Goal: Task Accomplishment & Management: Manage account settings

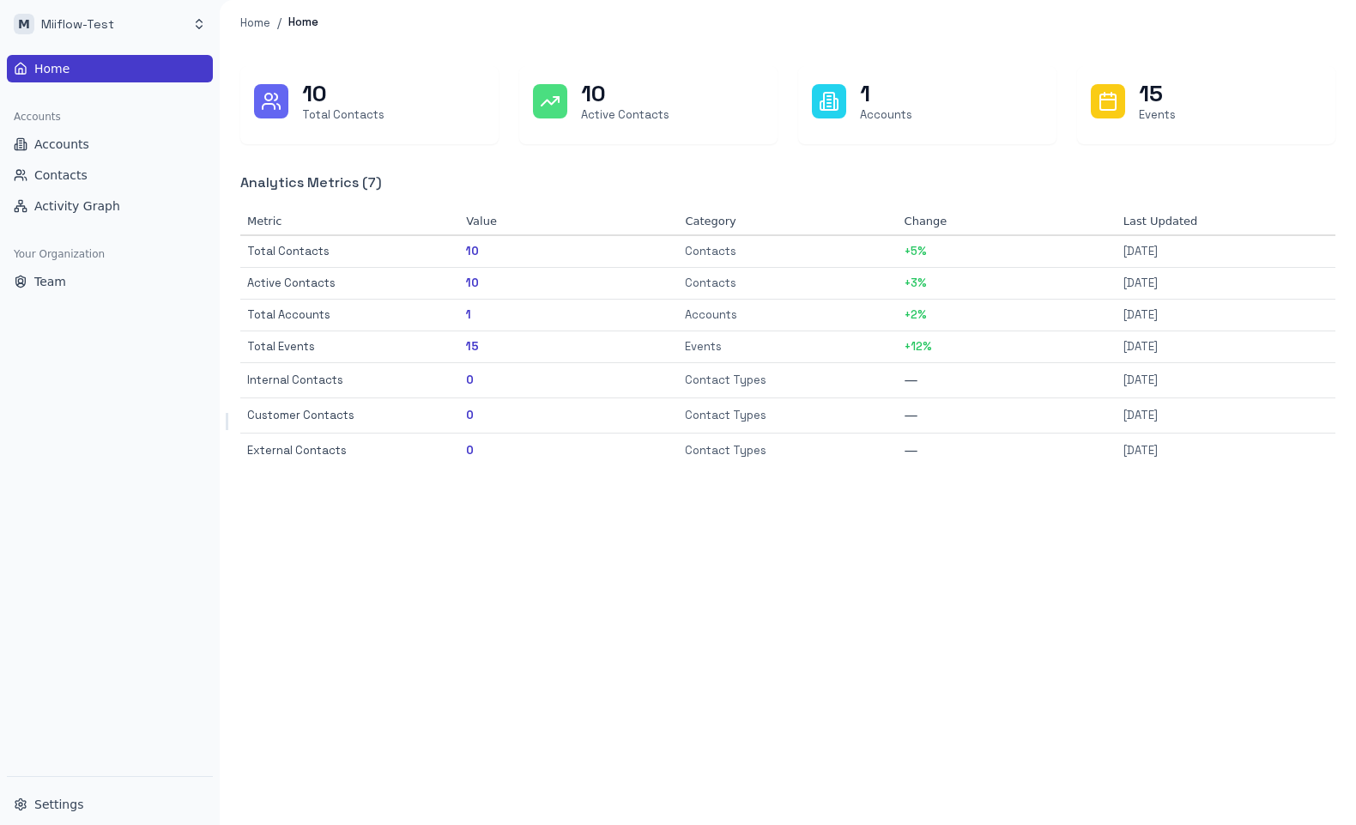
click at [106, 462] on div "Home Accounts Accounts Contacts Activity Graph Your Organization Team" at bounding box center [110, 412] width 220 height 728
click at [228, 420] on icon "Toggle Sidebar" at bounding box center [226, 421] width 21 height 21
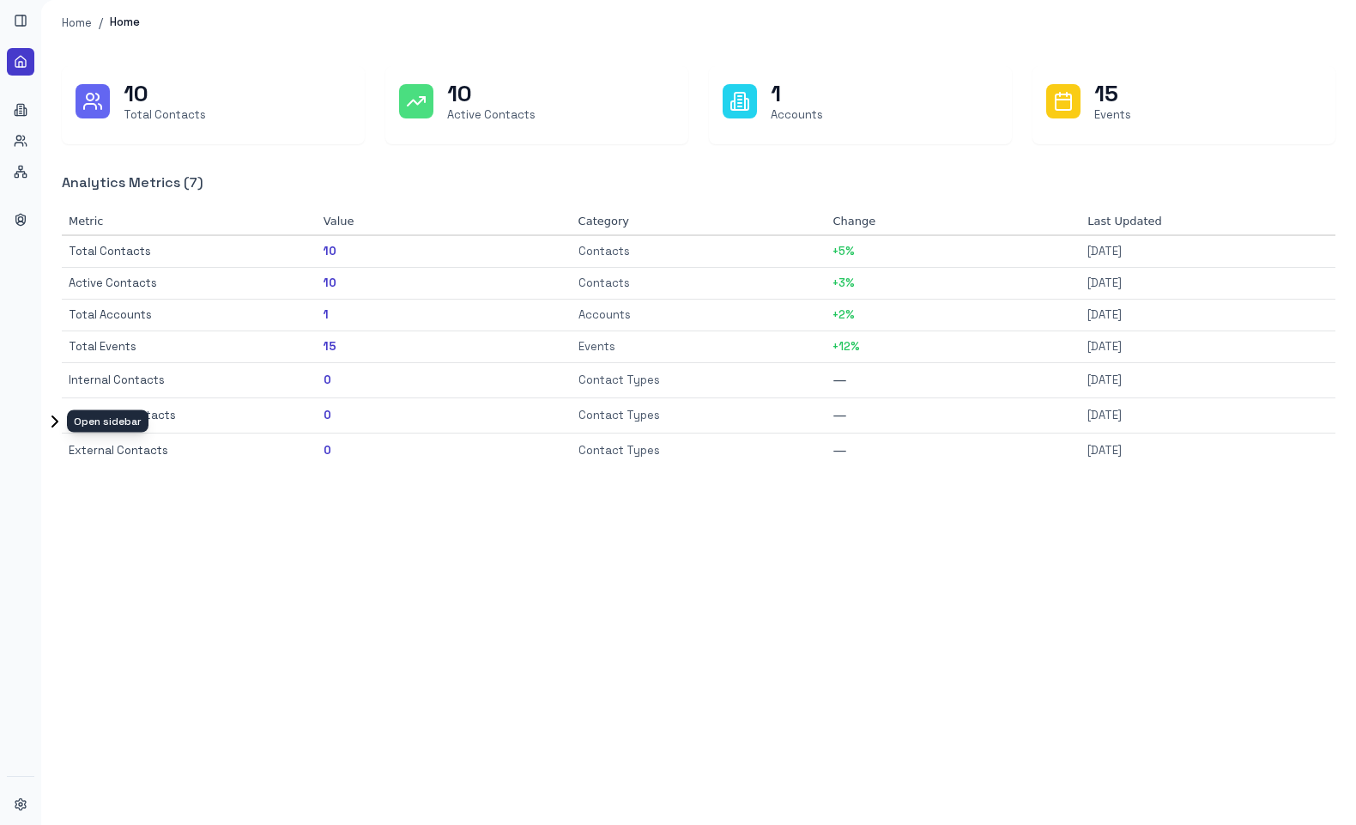
click at [43, 421] on button "Toggle Sidebar" at bounding box center [48, 421] width 14 height 17
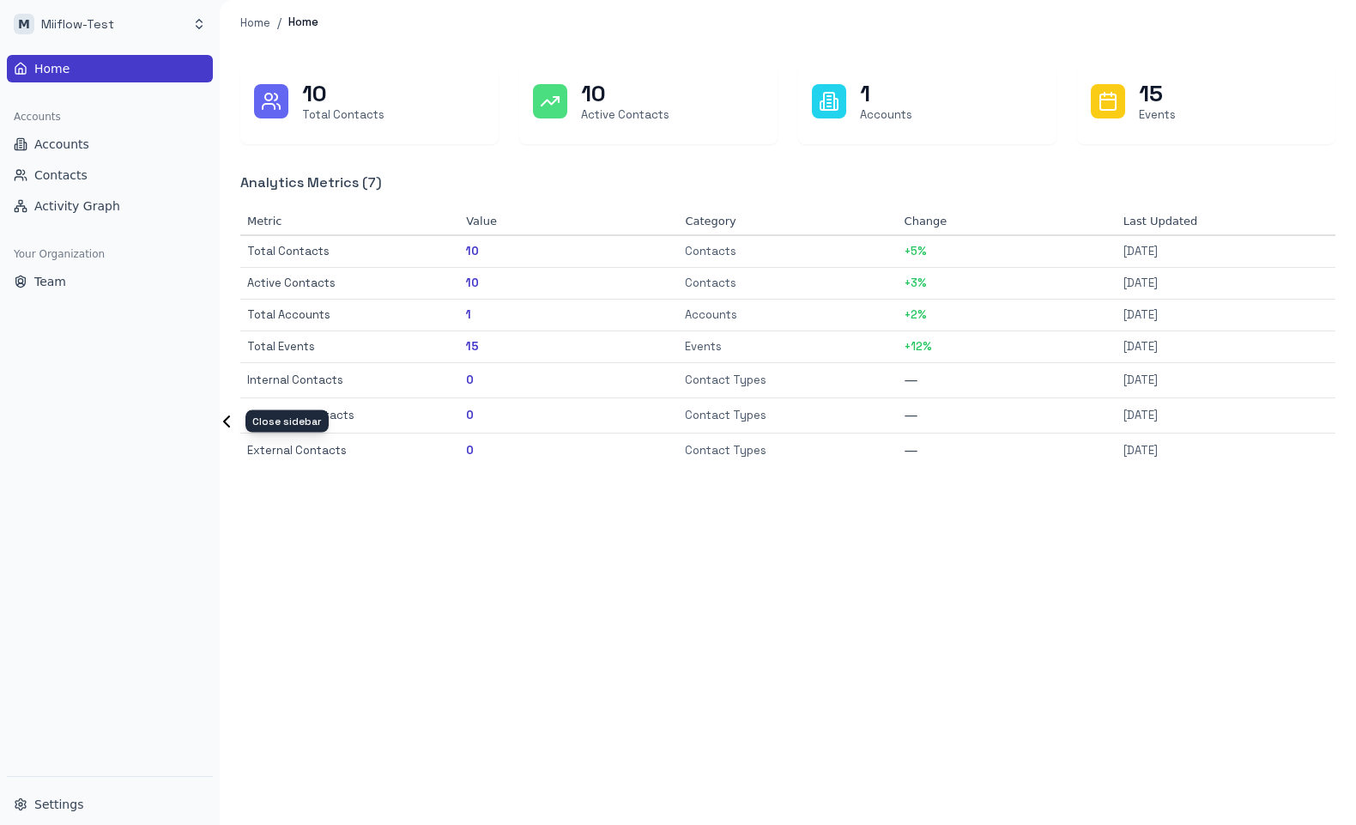
click at [227, 422] on icon "Toggle Sidebar" at bounding box center [226, 421] width 21 height 21
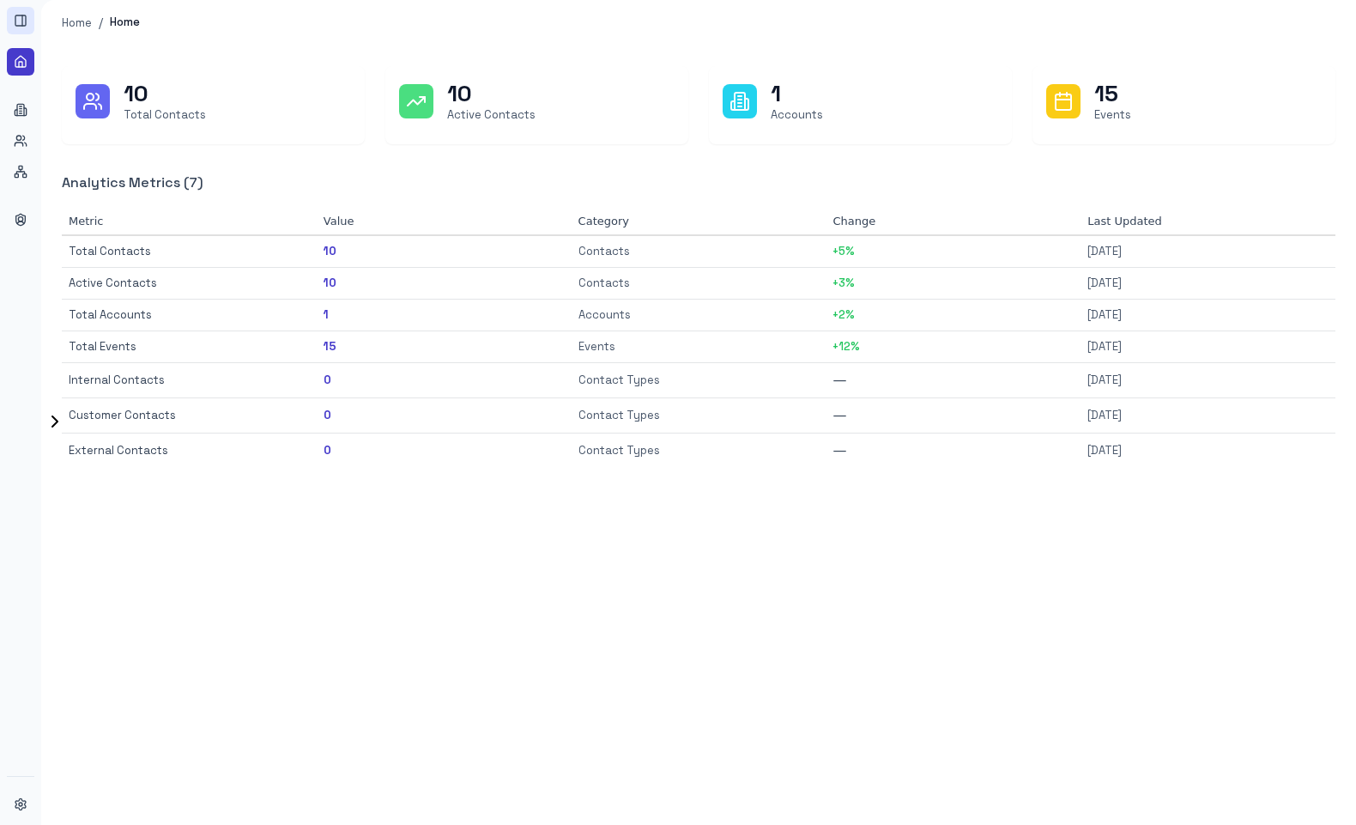
click at [24, 17] on icon at bounding box center [21, 21] width 14 height 14
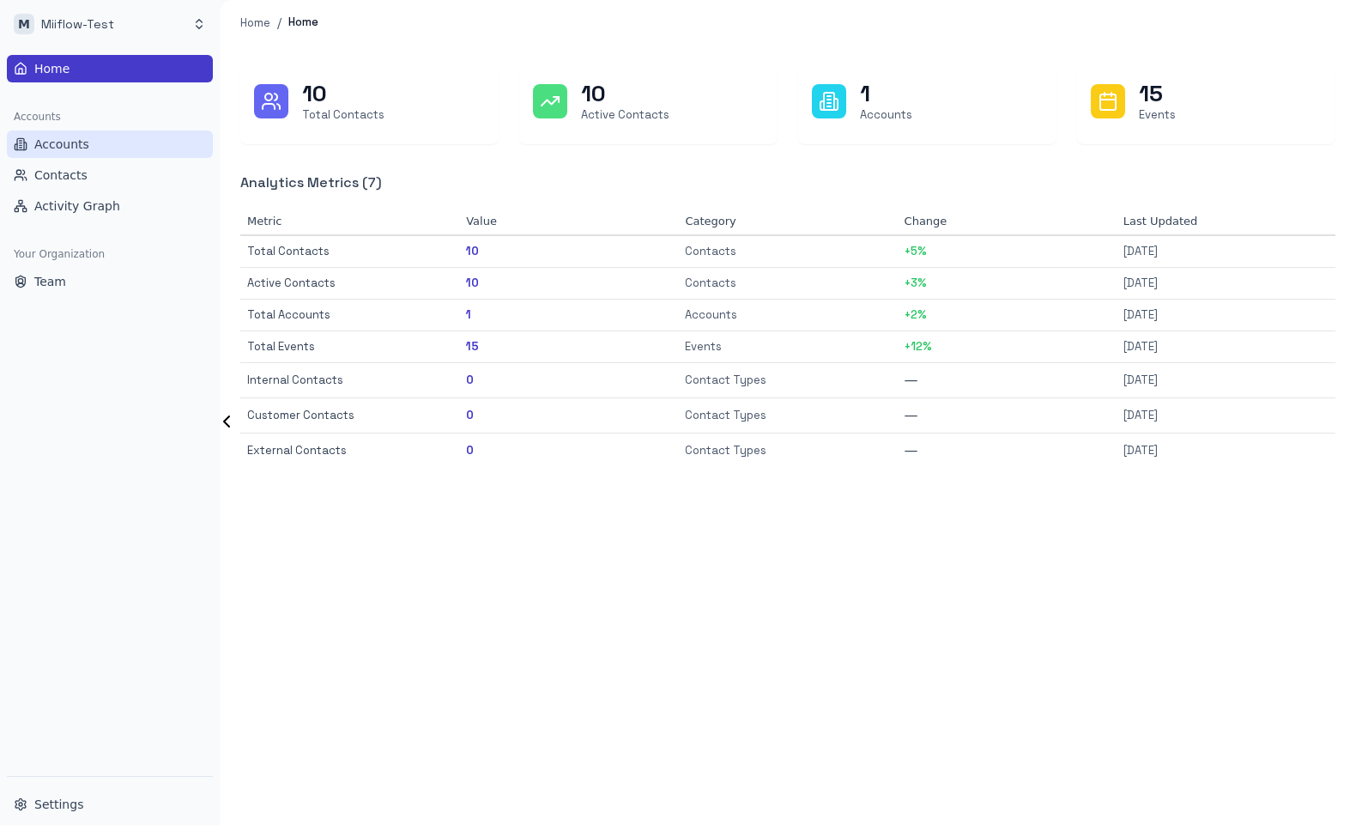
click at [73, 142] on span "Accounts" at bounding box center [61, 144] width 55 height 17
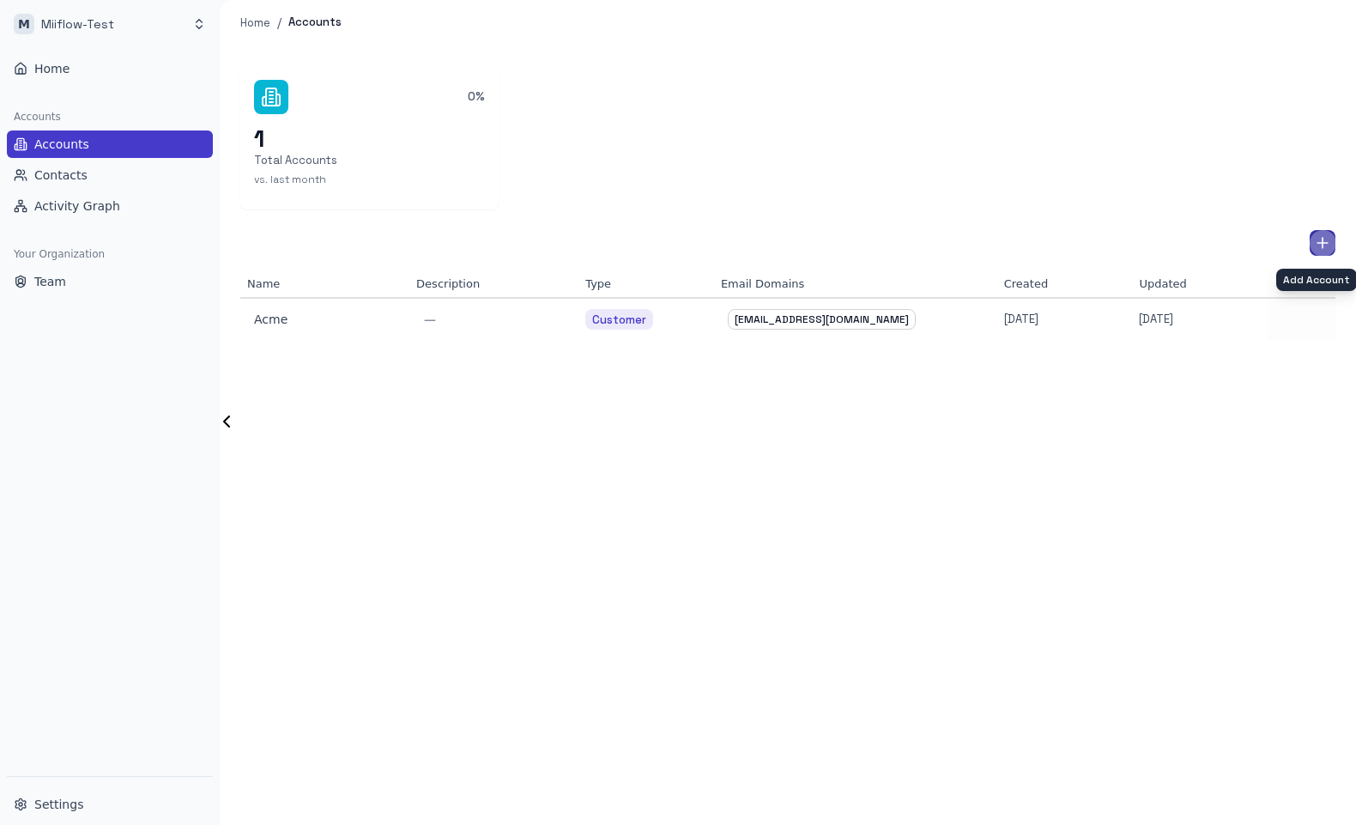
click at [1313, 239] on button "Add Account" at bounding box center [1322, 243] width 26 height 26
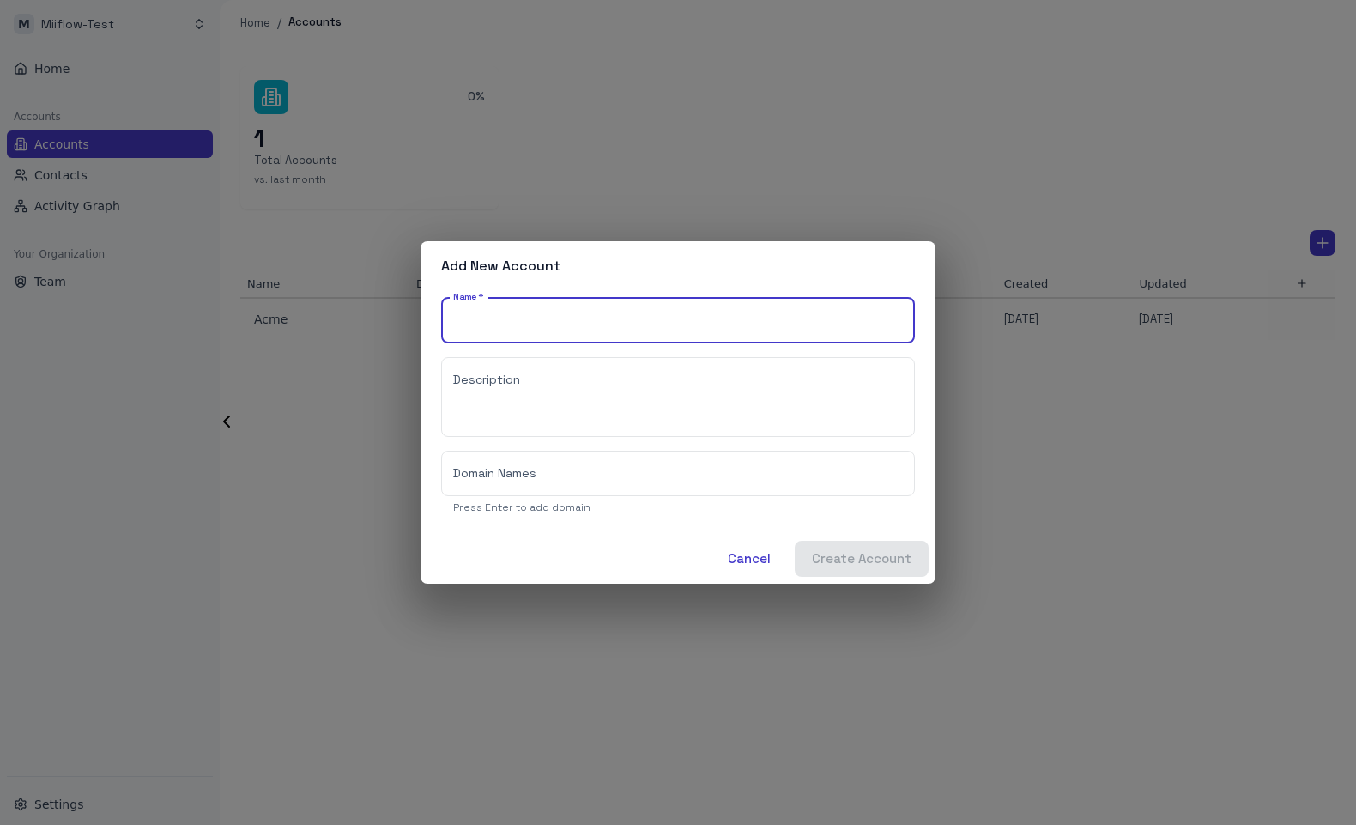
click at [1160, 593] on div "Add New Account Name   * Name   * Description * Description Domain Names Domain…" at bounding box center [678, 412] width 1356 height 825
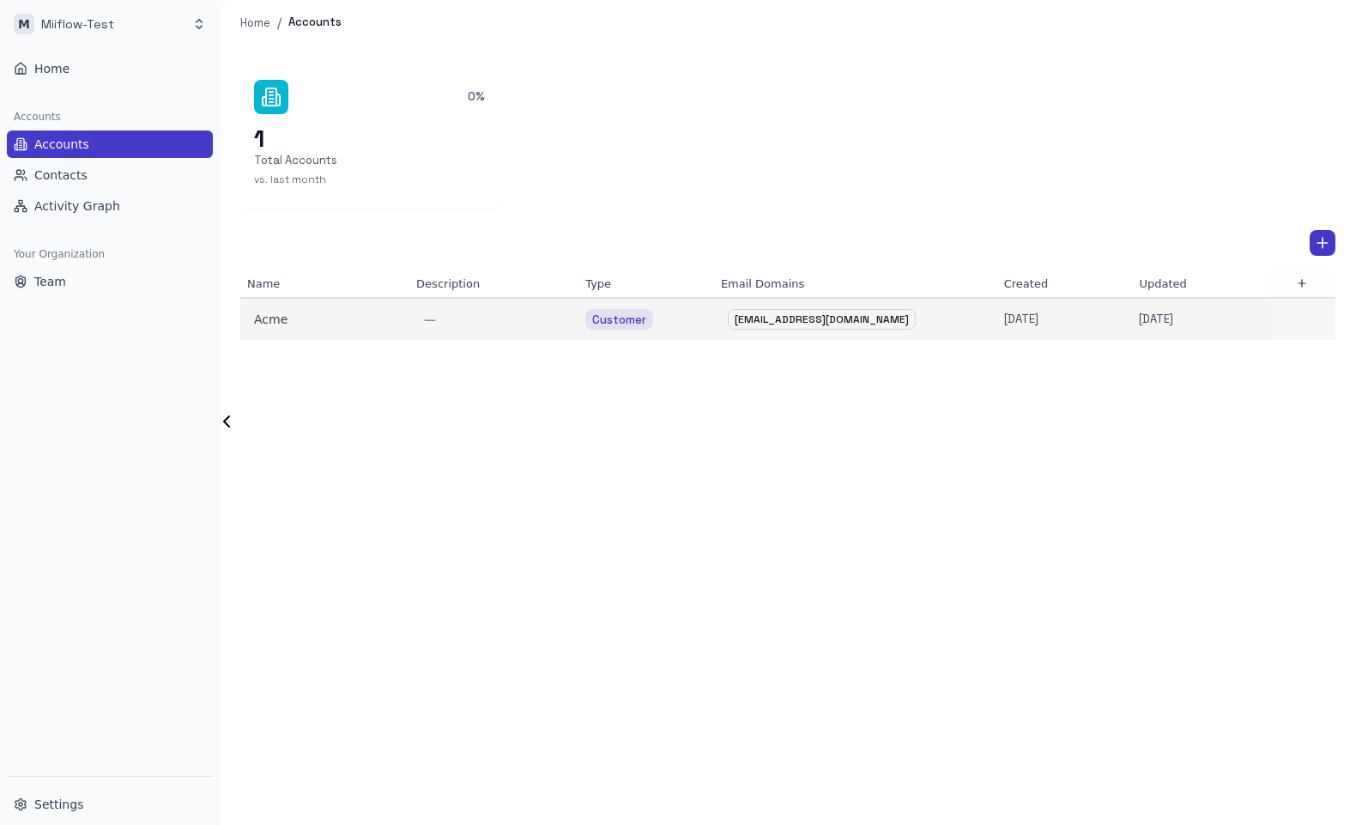
scroll to position [0, 3]
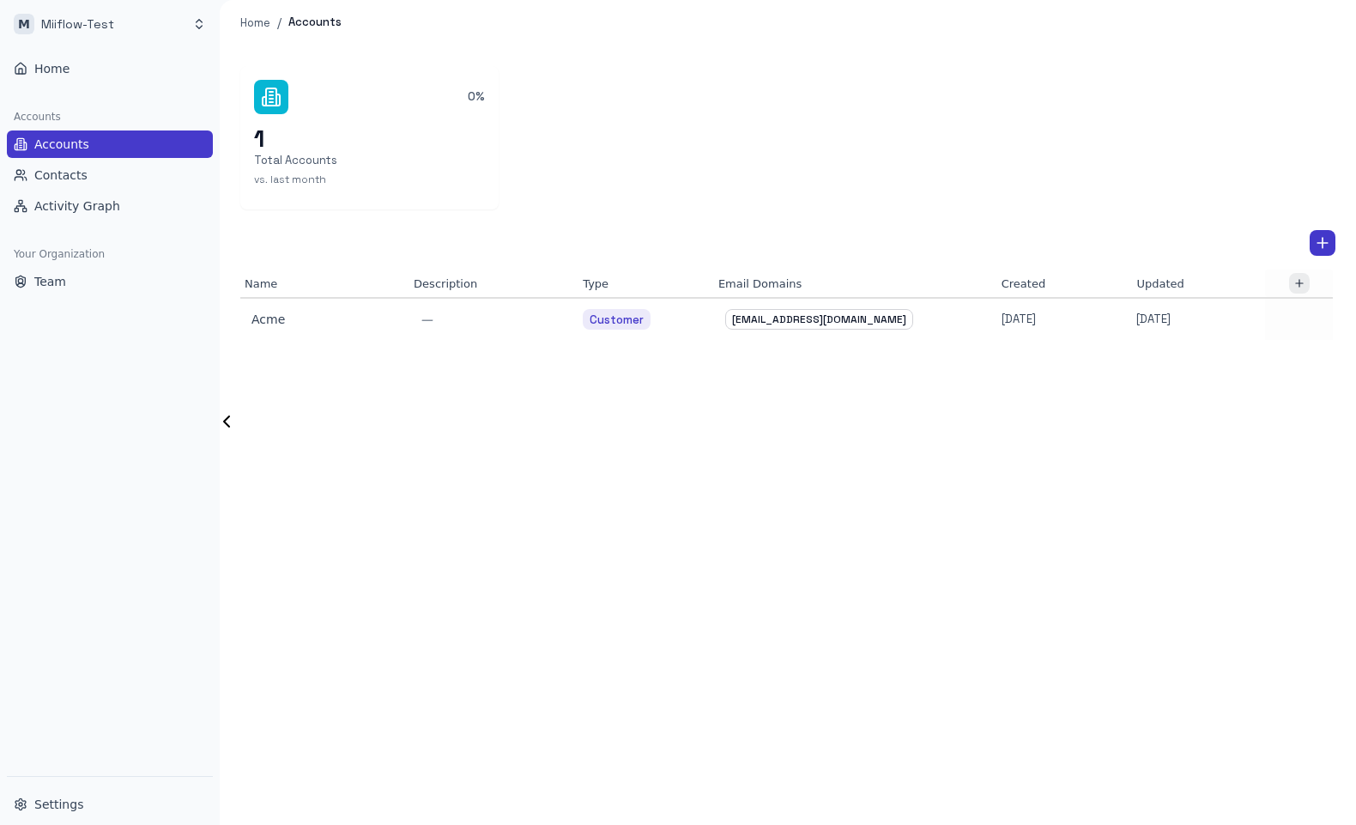
click at [1292, 292] on button "button" at bounding box center [1299, 283] width 21 height 21
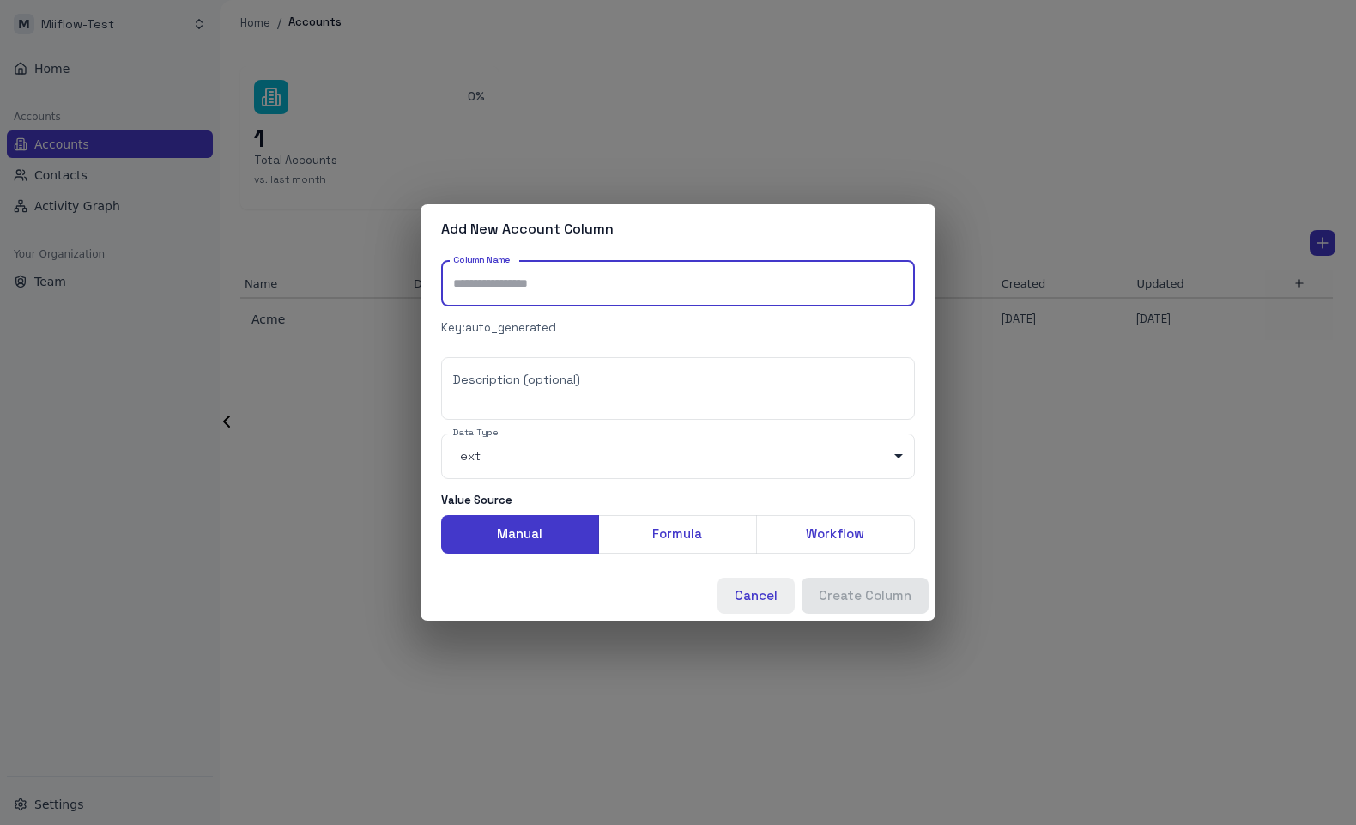
click at [766, 602] on button "Cancel" at bounding box center [755, 595] width 77 height 36
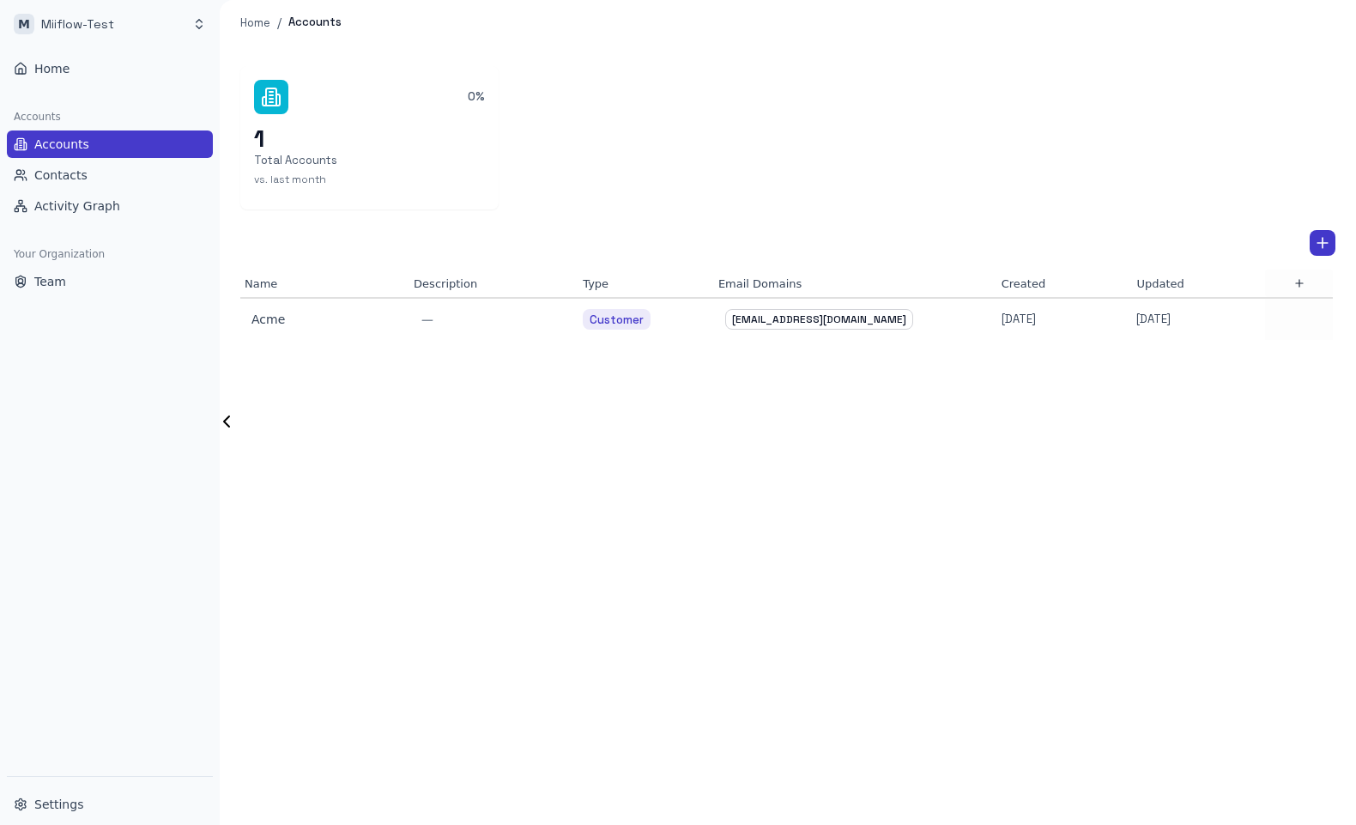
click at [759, 725] on div "0% 1 Total Accounts vs. last month Name Description Type Email Domains Created …" at bounding box center [788, 434] width 1136 height 779
click at [74, 280] on button "Team" at bounding box center [110, 281] width 206 height 27
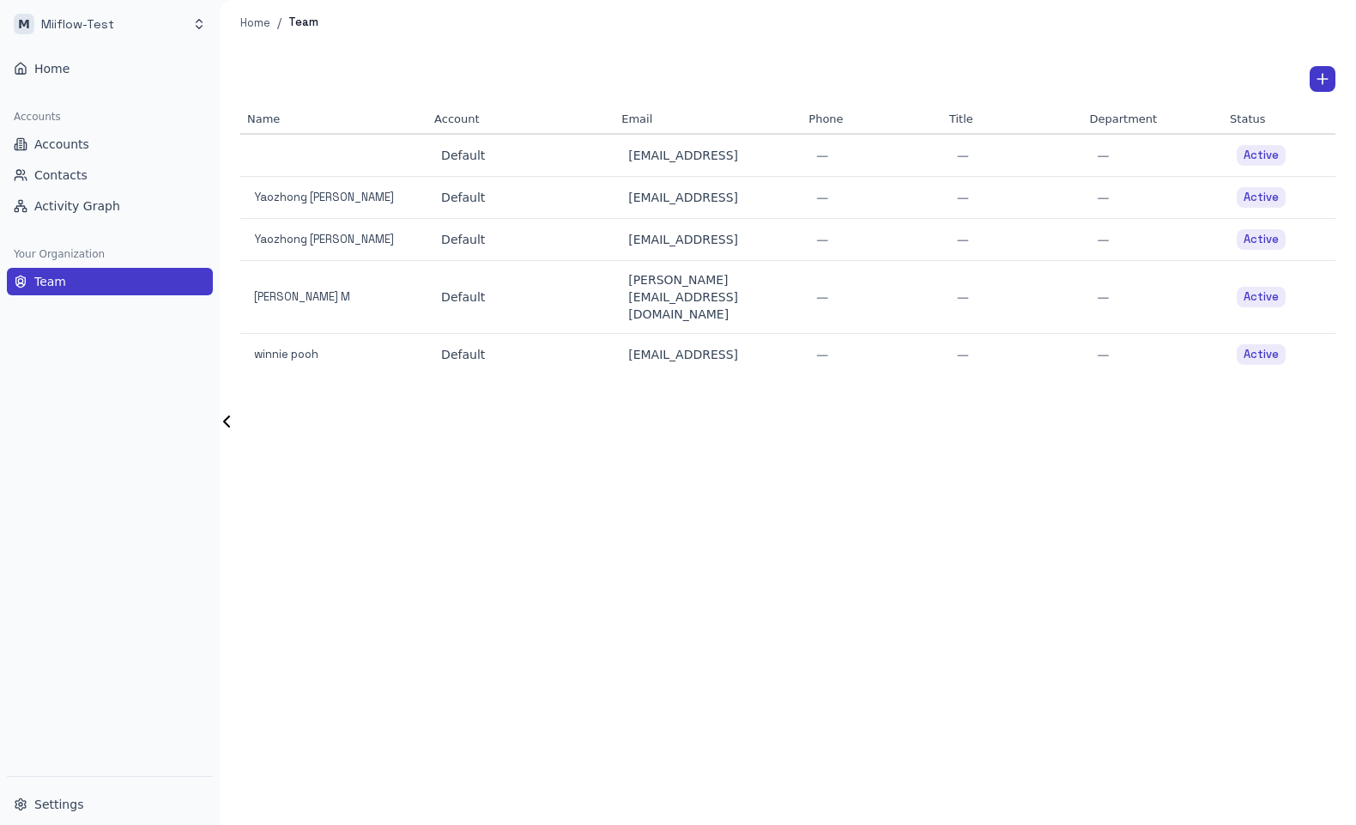
click at [293, 528] on div "Name Account Email Phone Title Department Status Default [EMAIL_ADDRESS] — — — …" at bounding box center [788, 434] width 1136 height 779
click at [63, 807] on span "Settings" at bounding box center [58, 803] width 49 height 17
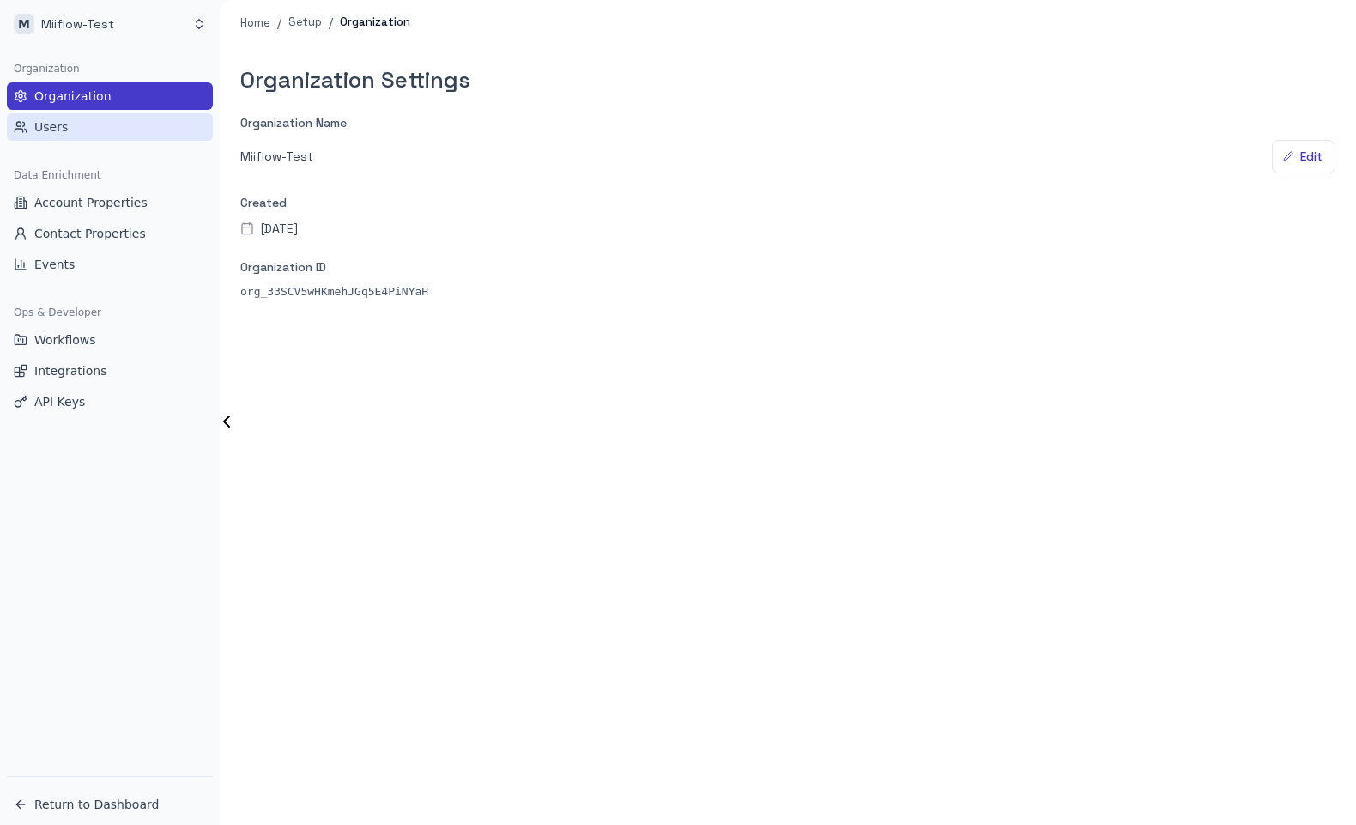
click at [148, 118] on button "Users" at bounding box center [110, 126] width 206 height 27
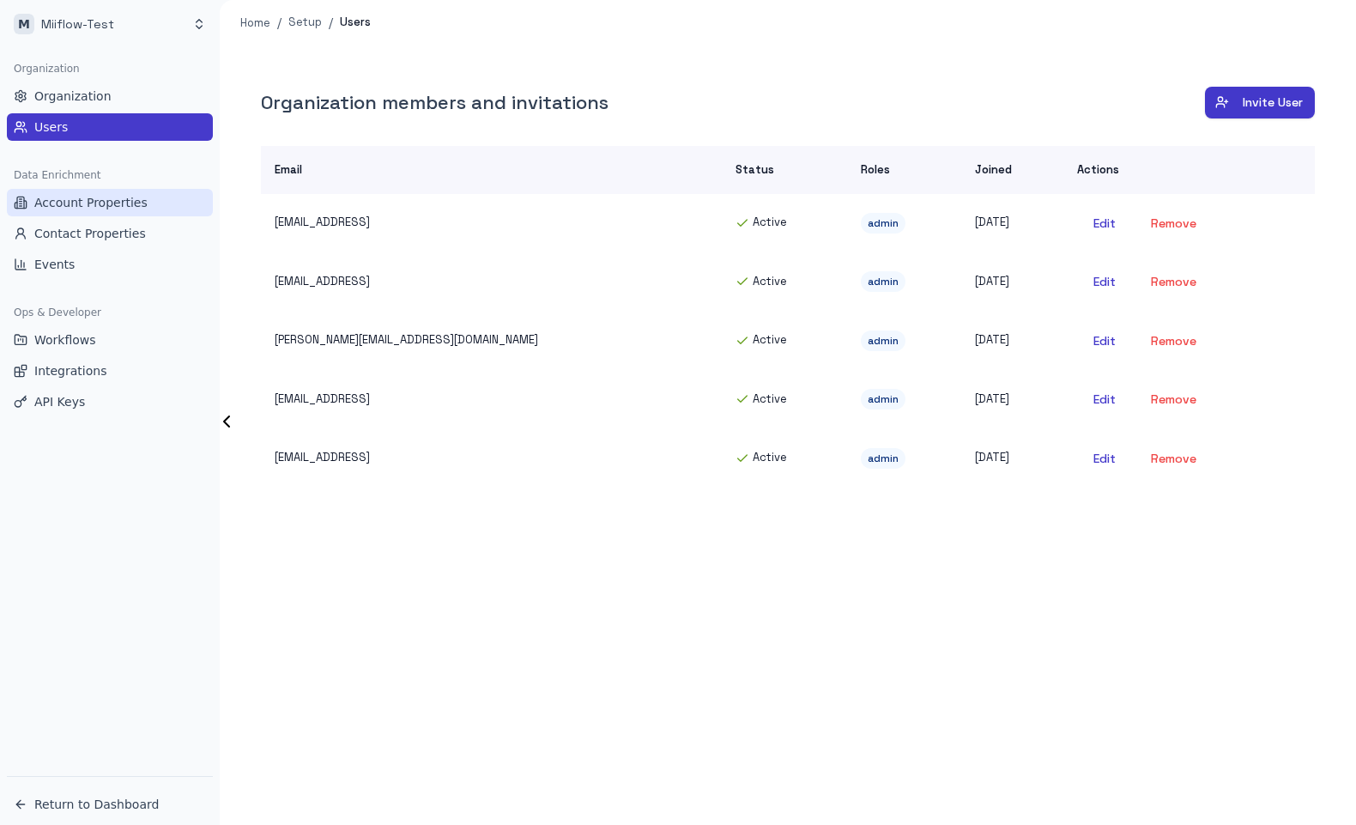
click at [100, 204] on span "Account Properties" at bounding box center [90, 202] width 113 height 17
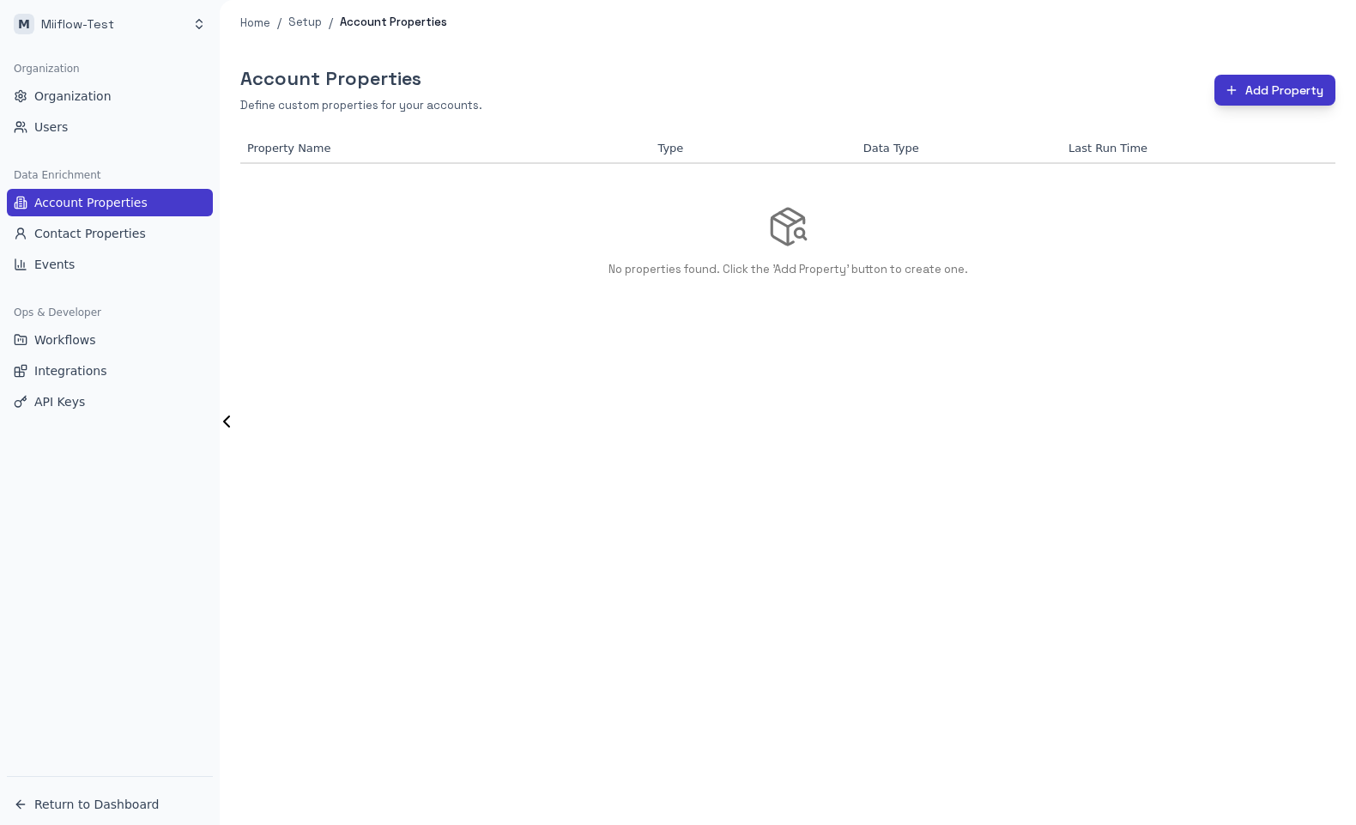
click at [1220, 88] on button "Add Property" at bounding box center [1274, 91] width 121 height 32
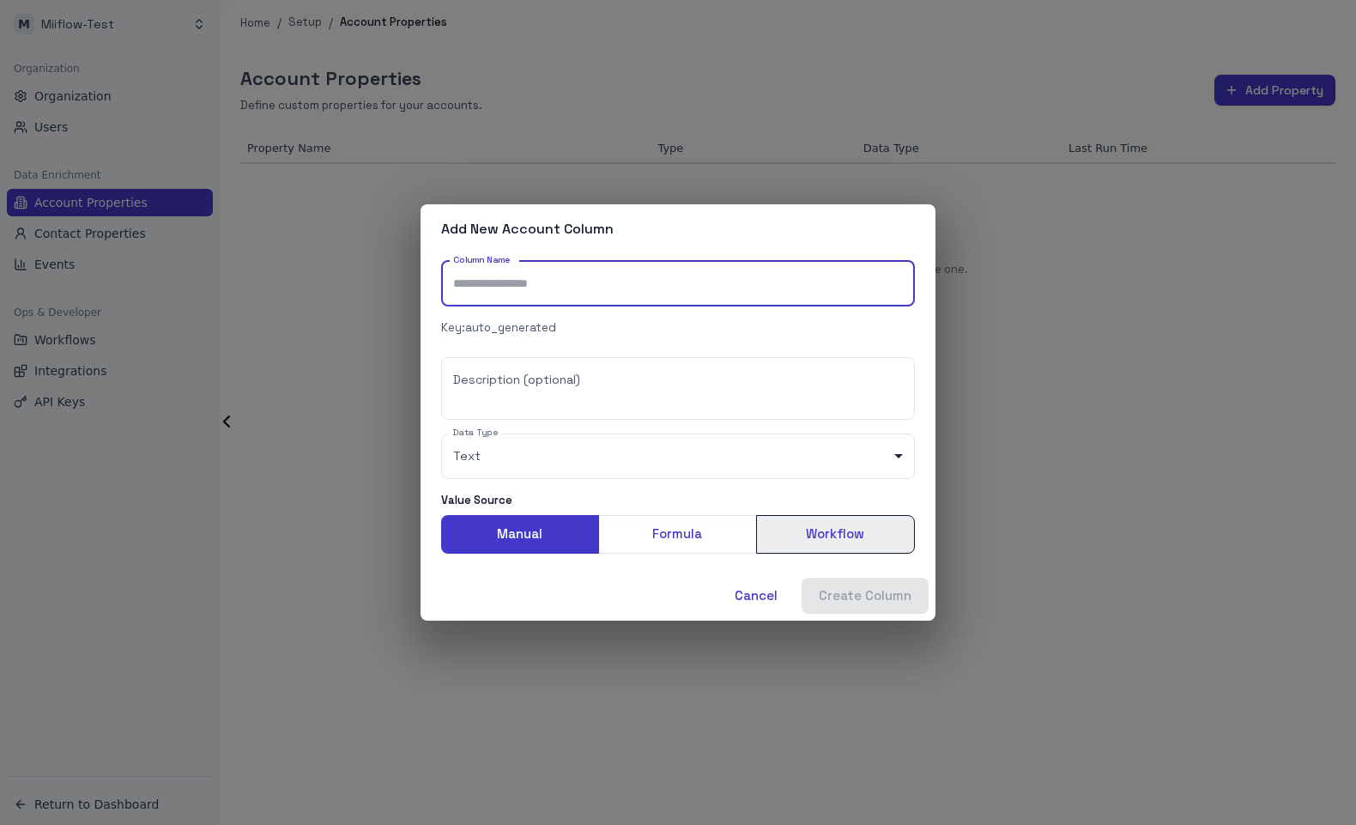
click at [796, 532] on button "Workflow" at bounding box center [835, 534] width 159 height 38
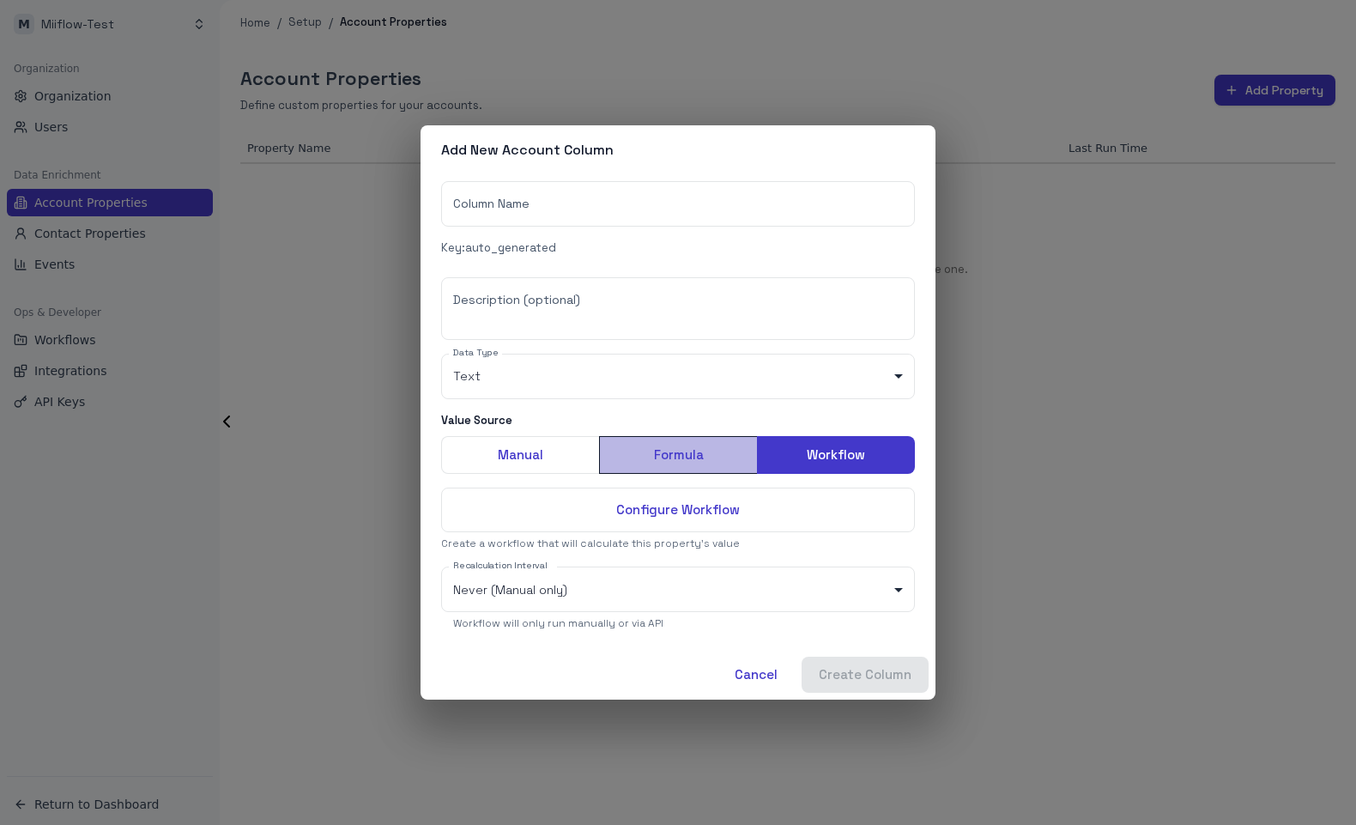
click at [676, 462] on button "Formula" at bounding box center [678, 455] width 159 height 38
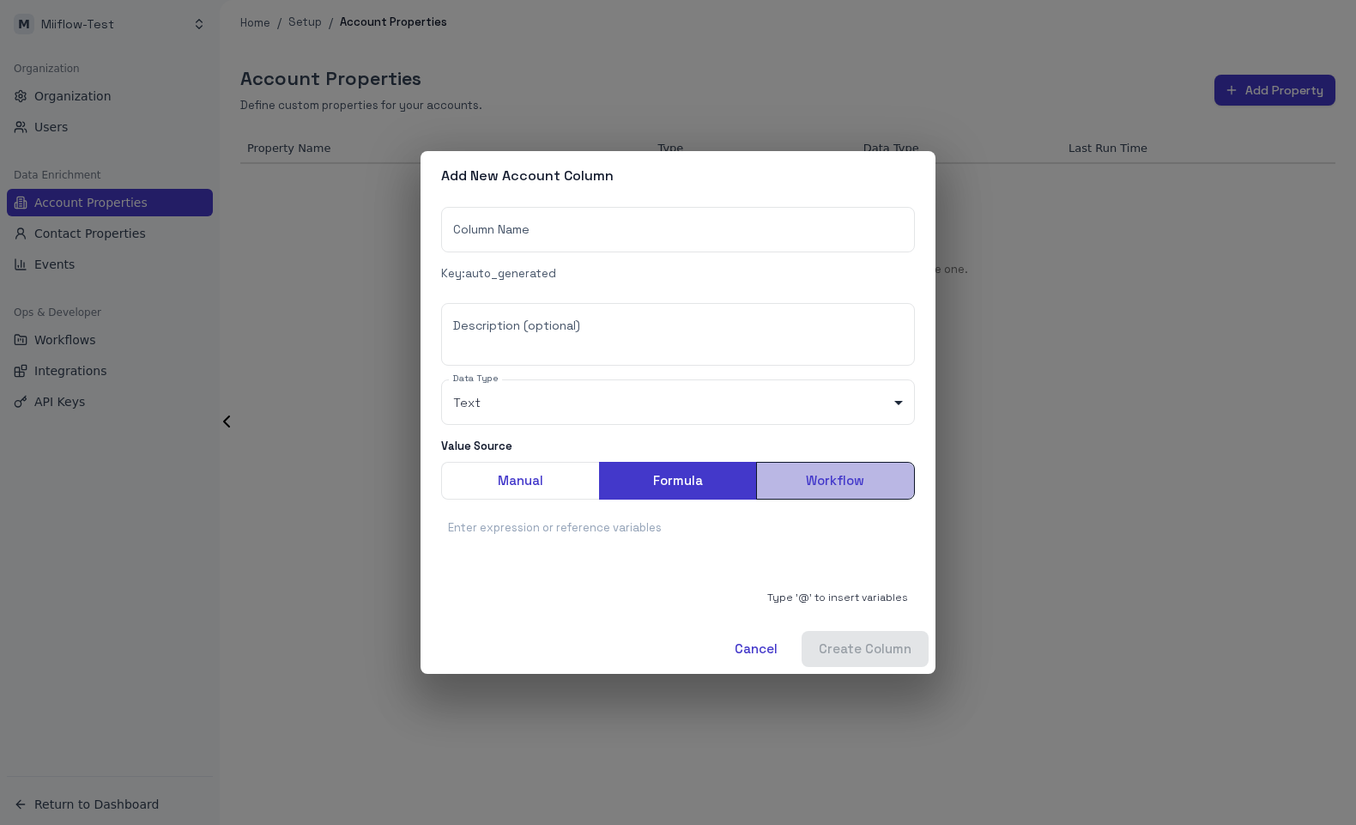
click at [807, 487] on button "Workflow" at bounding box center [835, 481] width 159 height 38
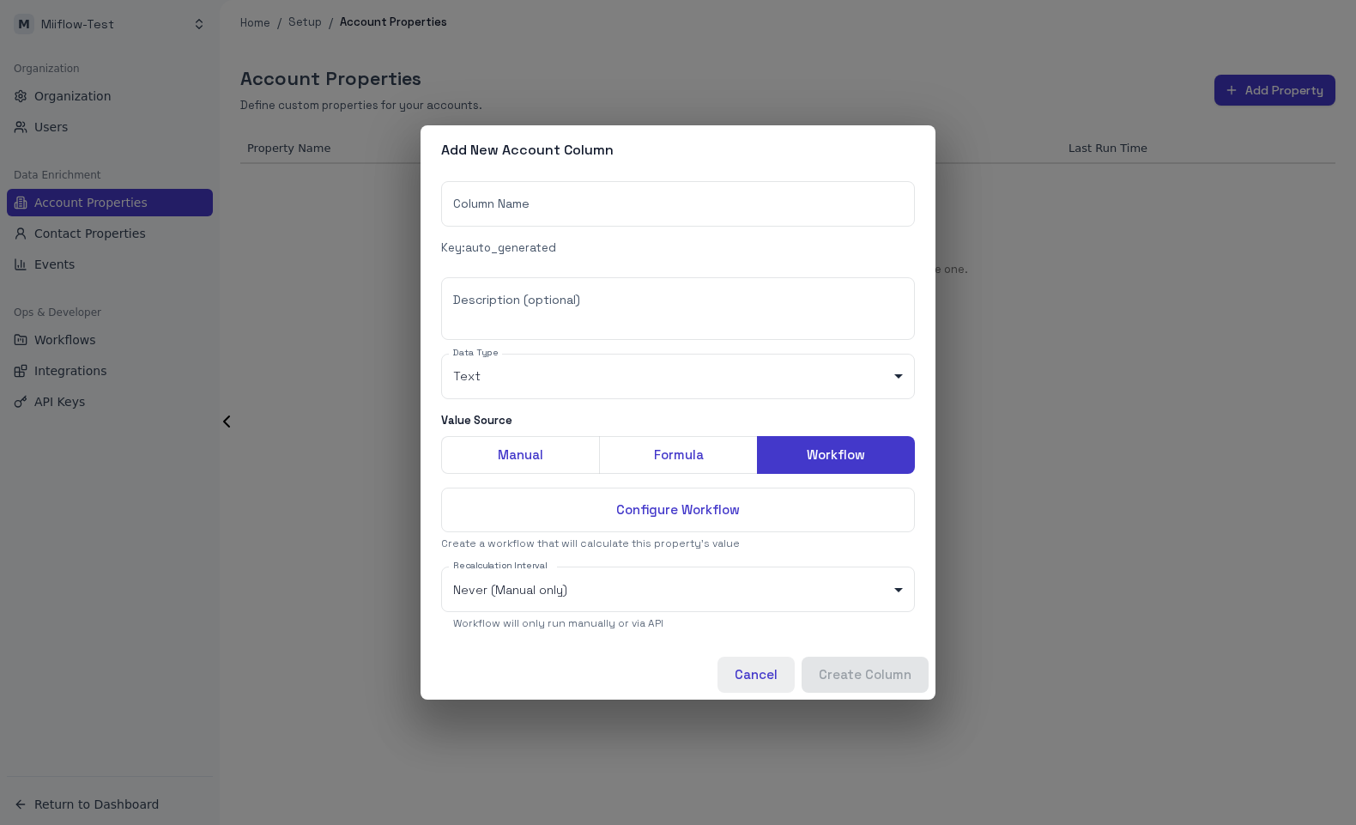
click at [760, 674] on button "Cancel" at bounding box center [755, 674] width 77 height 36
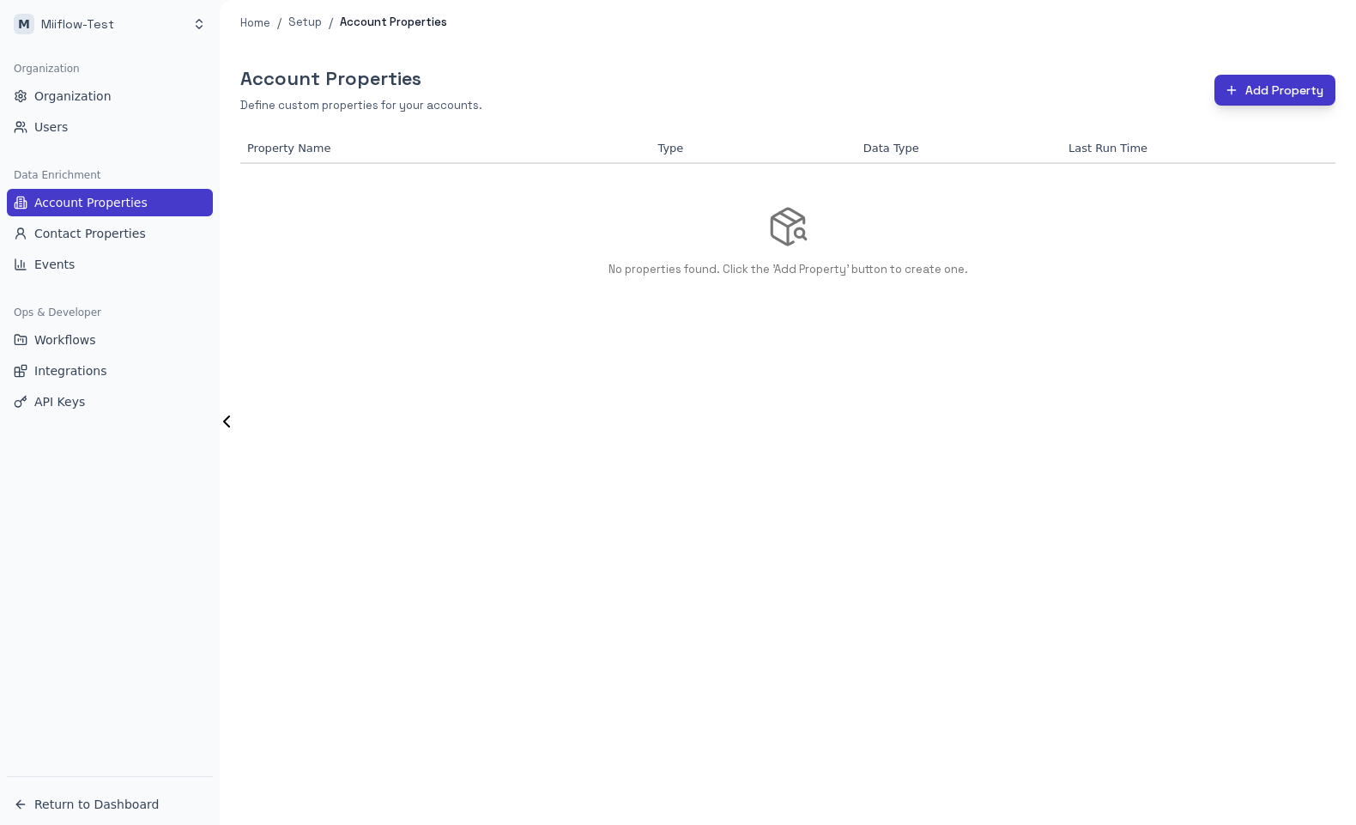
click at [1230, 92] on icon "button" at bounding box center [1231, 90] width 14 height 14
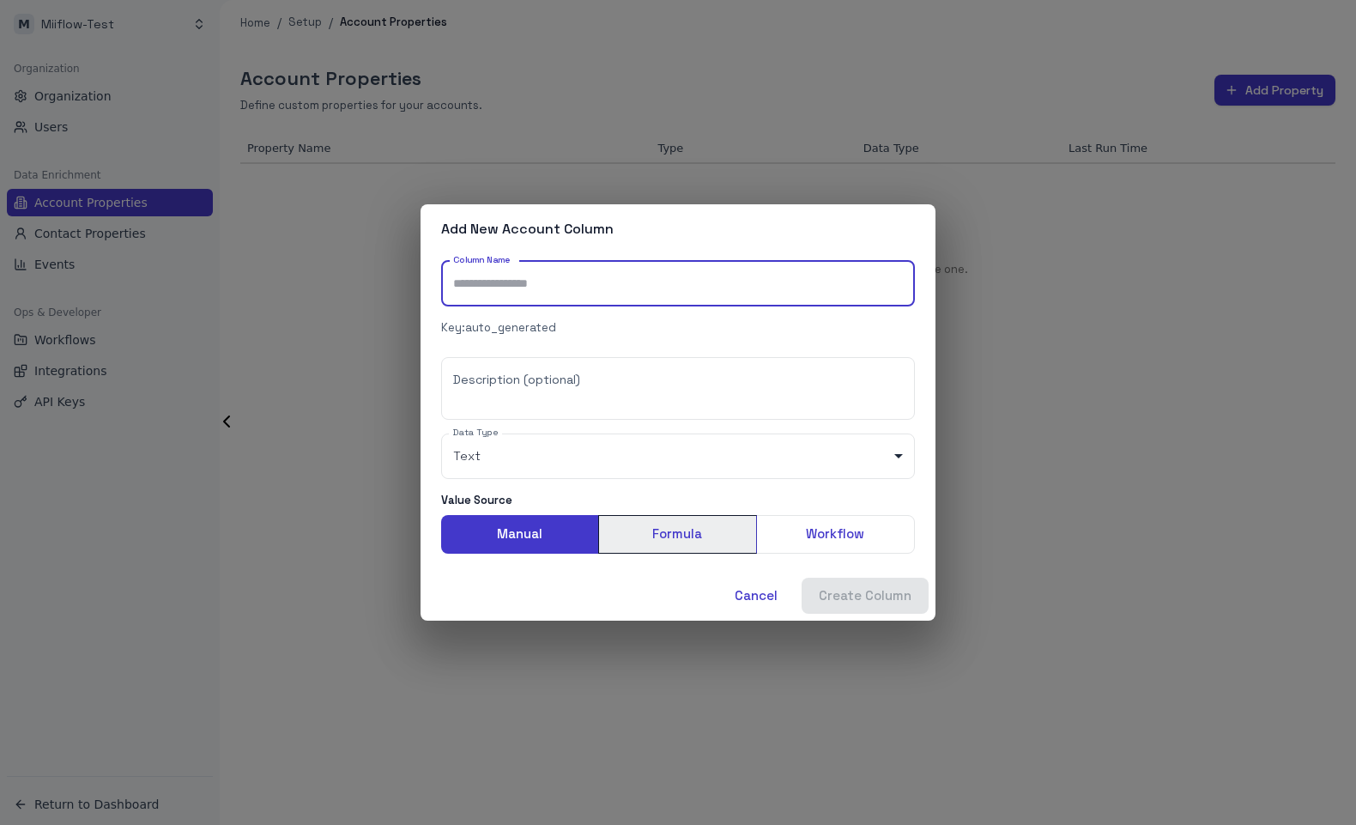
click at [674, 539] on button "Formula" at bounding box center [677, 534] width 159 height 38
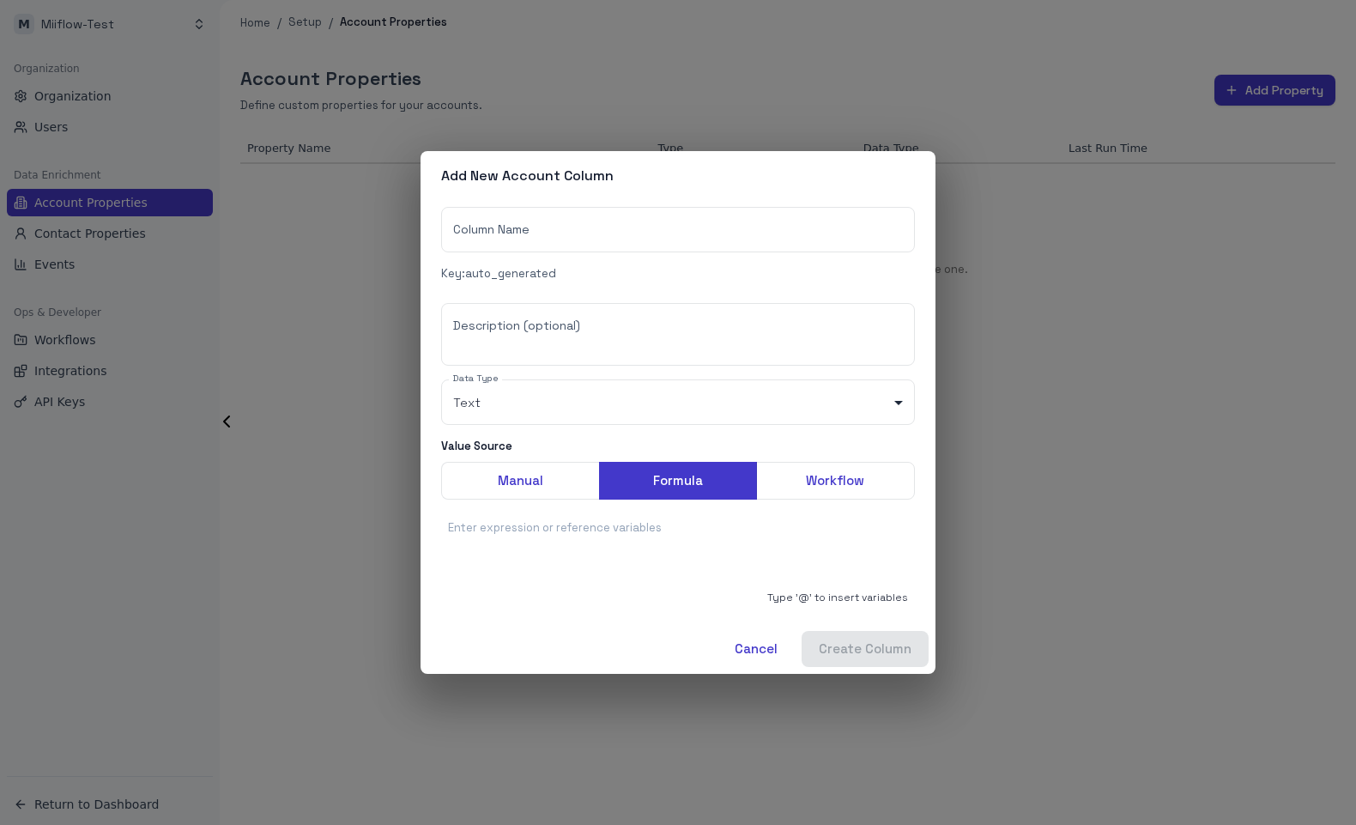
click at [656, 558] on div at bounding box center [678, 554] width 460 height 69
click at [529, 487] on button "Manual" at bounding box center [520, 481] width 159 height 38
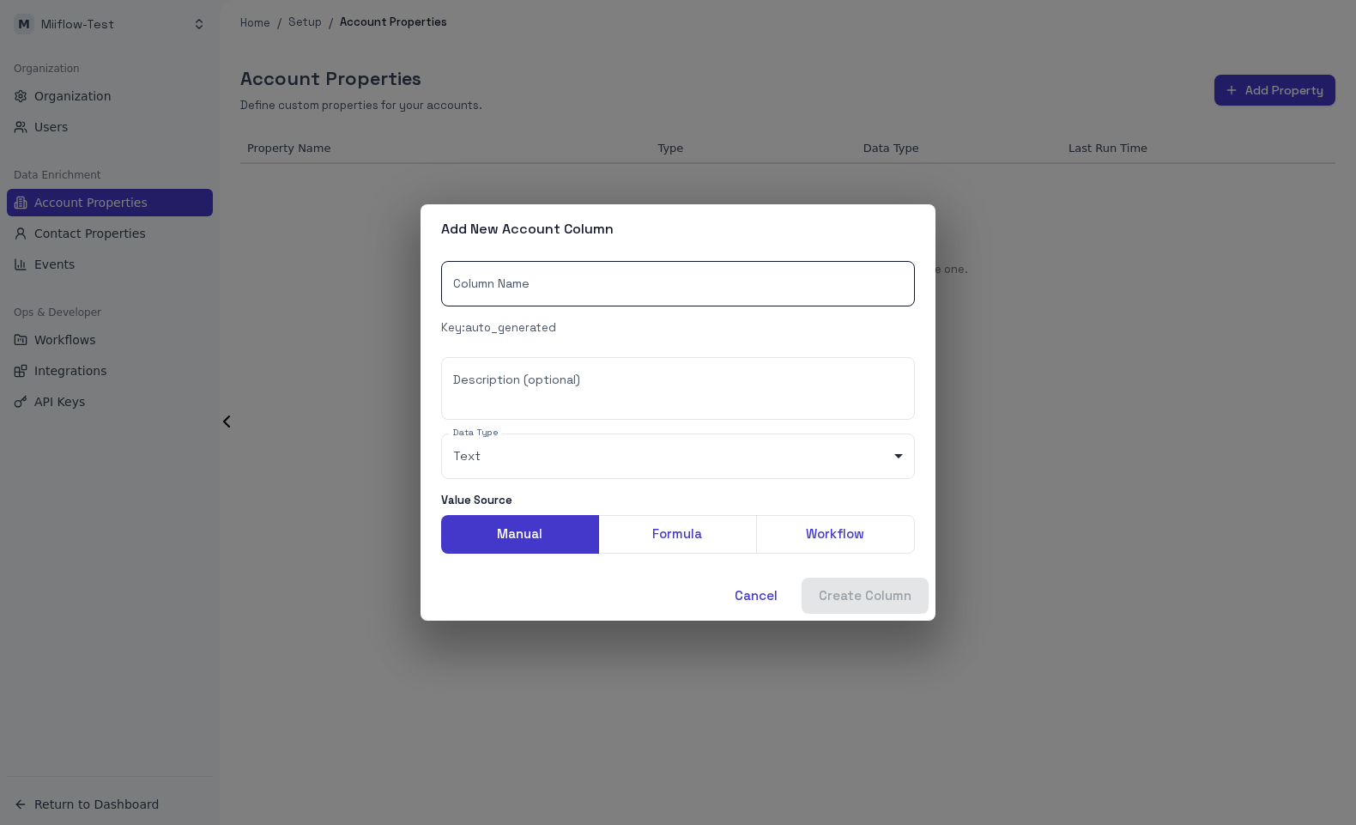
click at [637, 289] on input "Column Name" at bounding box center [678, 283] width 474 height 45
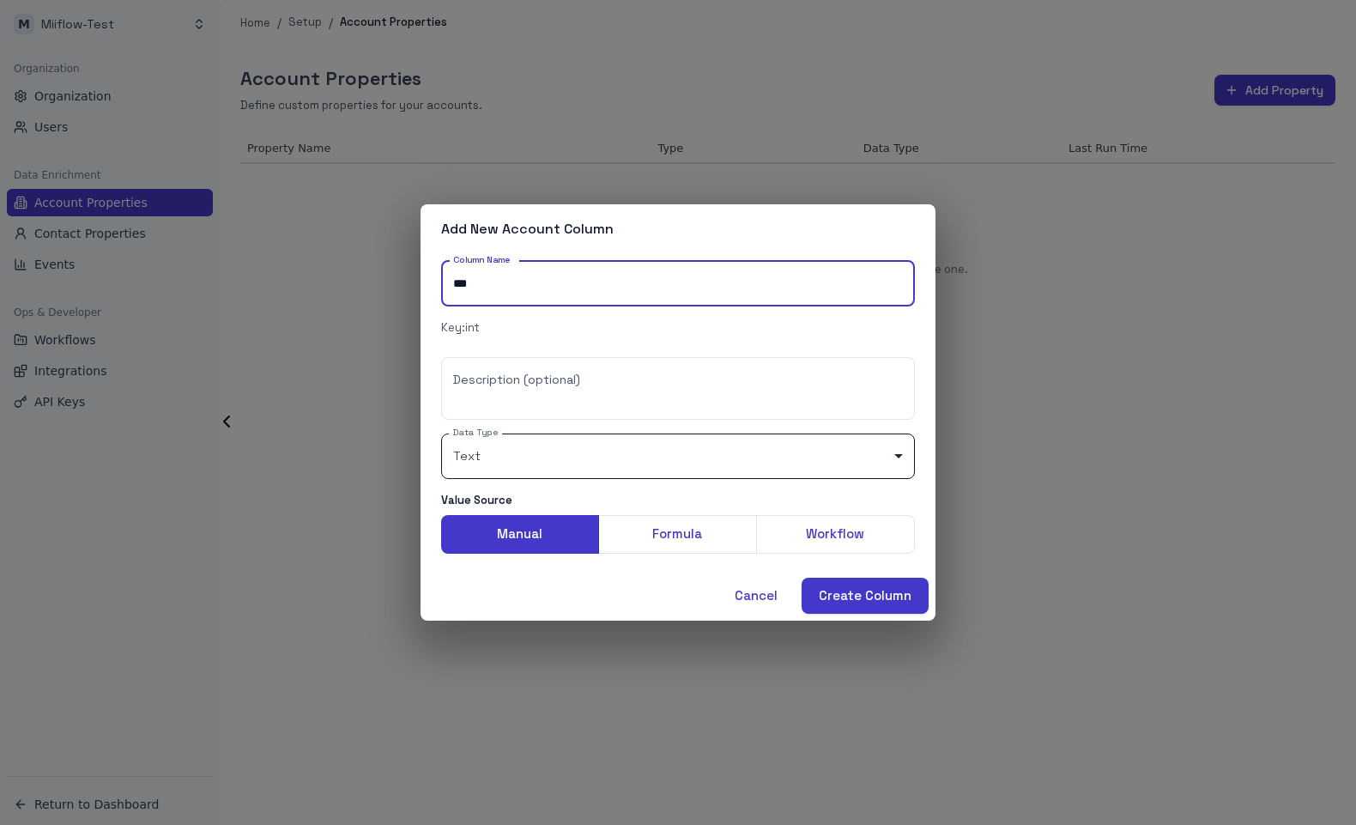
type input "***"
click at [630, 465] on body "M Miiflow-Test Organization Organization Users Data Enrichment Account Properti…" at bounding box center [678, 412] width 1356 height 825
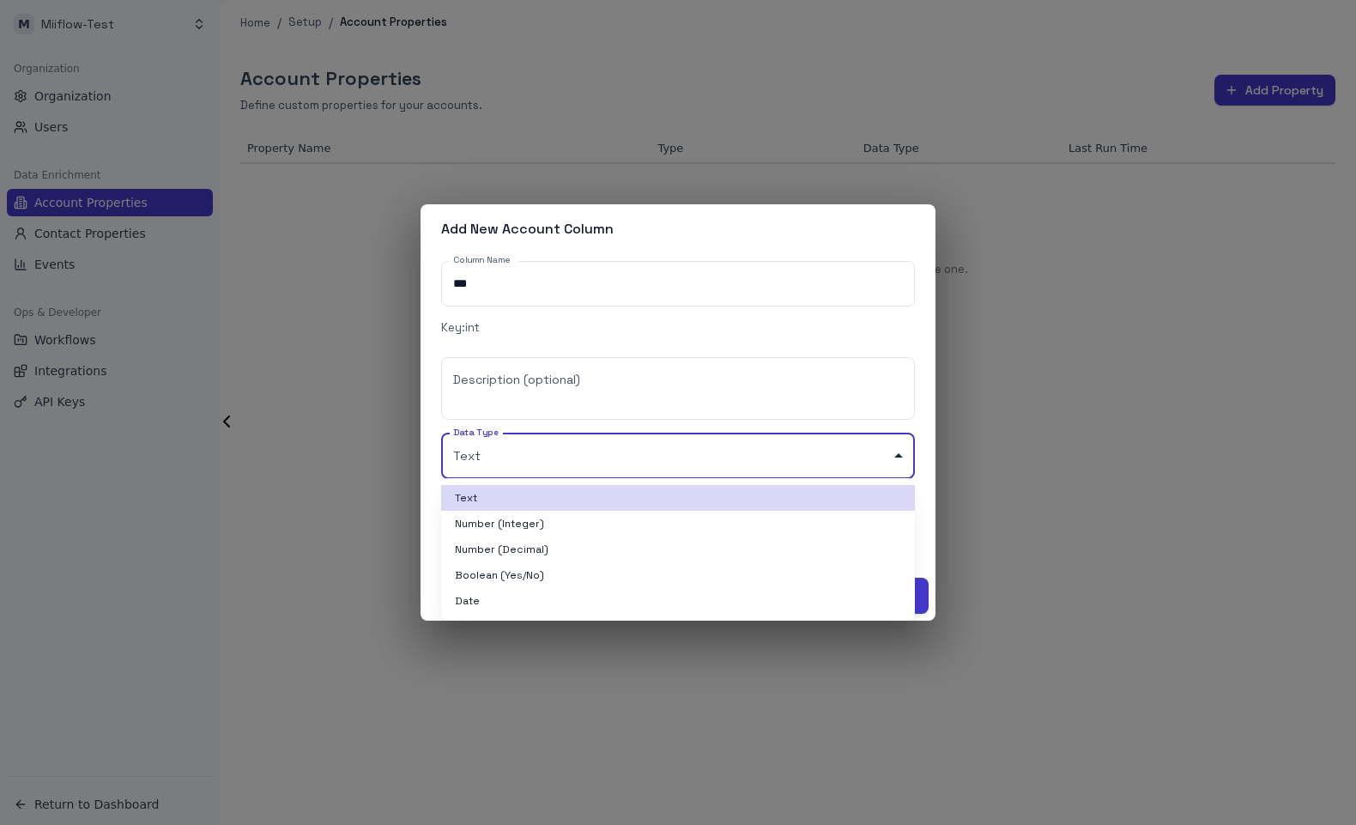
click at [607, 520] on li "Number (Integer)" at bounding box center [678, 524] width 474 height 26
type input "*******"
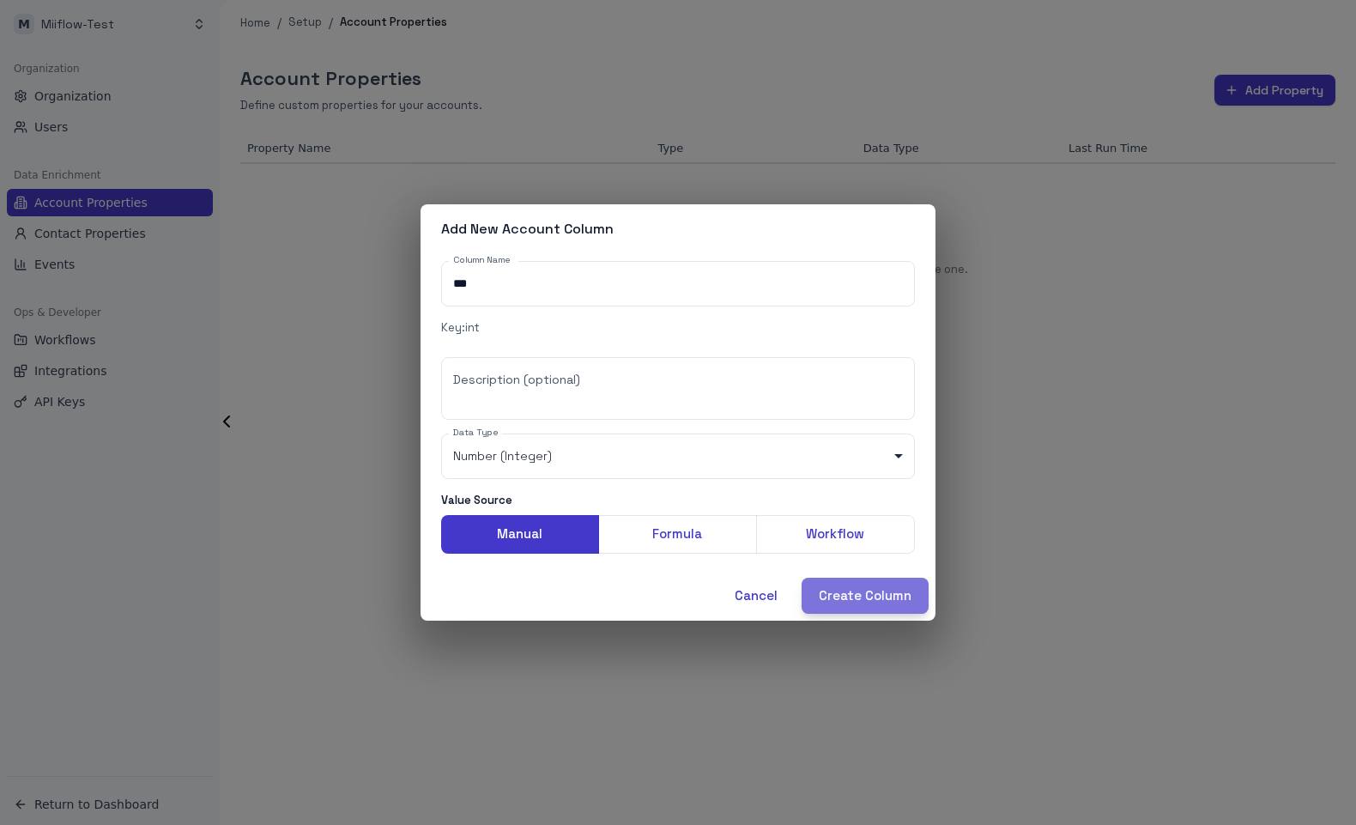
click at [862, 597] on button "Create Column" at bounding box center [864, 595] width 127 height 36
type input "****"
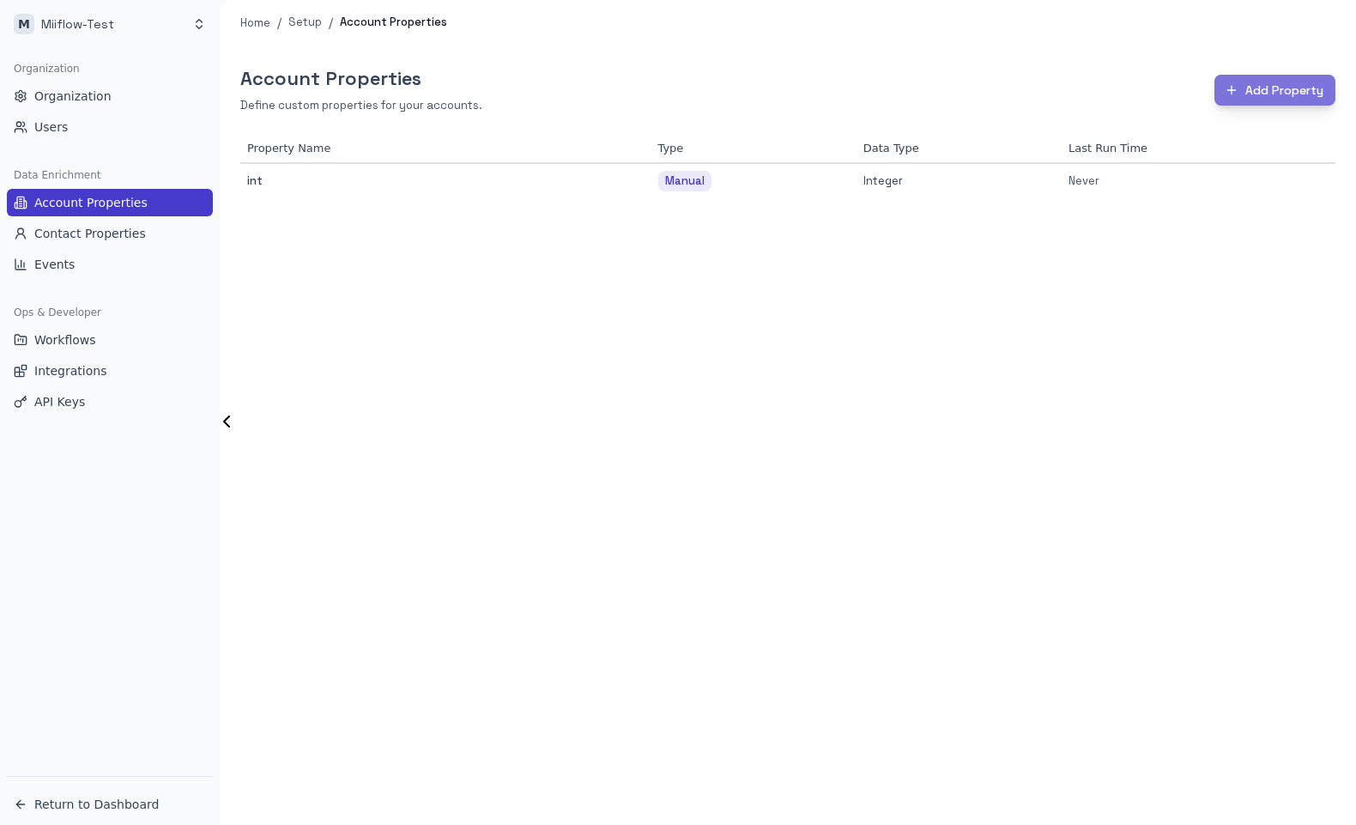
click at [1291, 100] on button "Add Property" at bounding box center [1274, 91] width 121 height 32
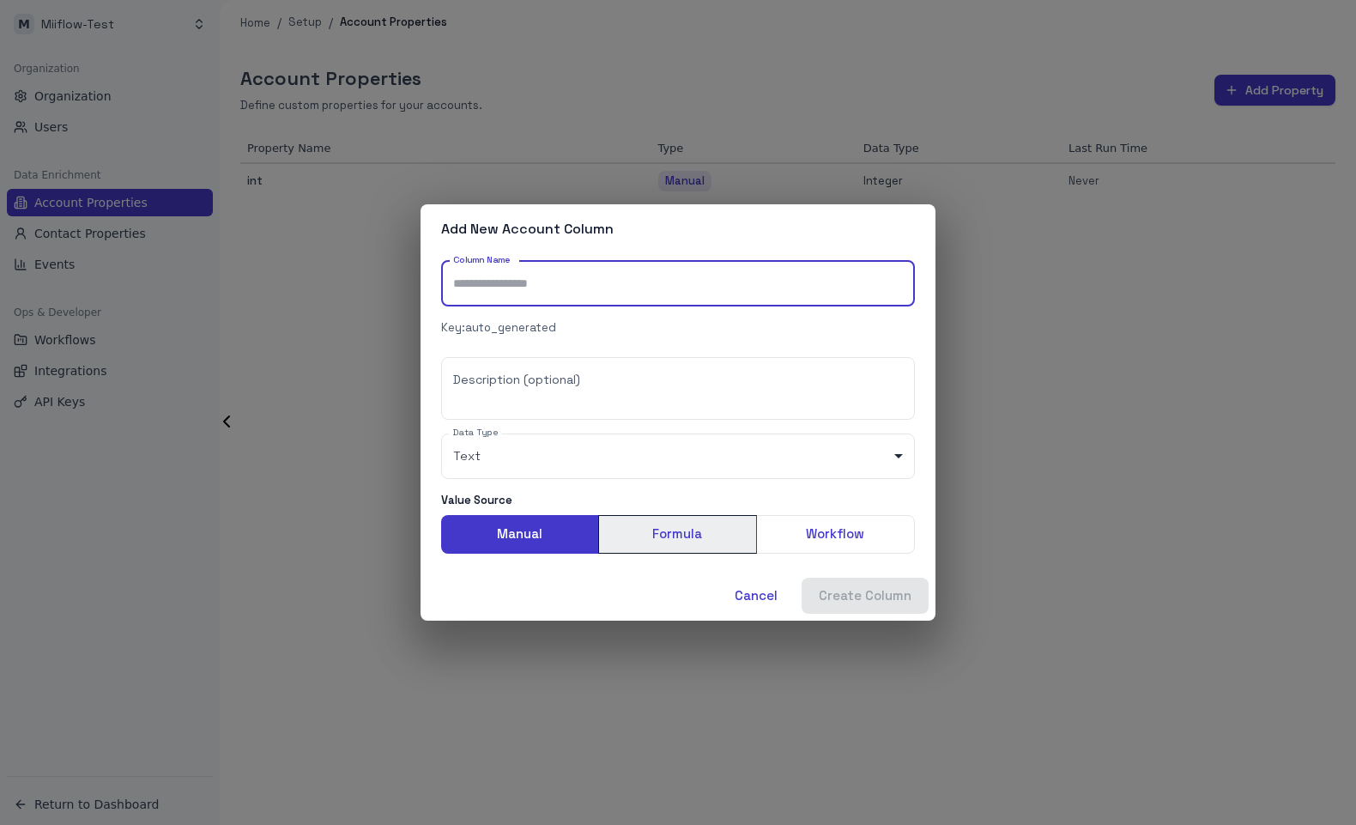
click at [658, 527] on button "Formula" at bounding box center [677, 534] width 159 height 38
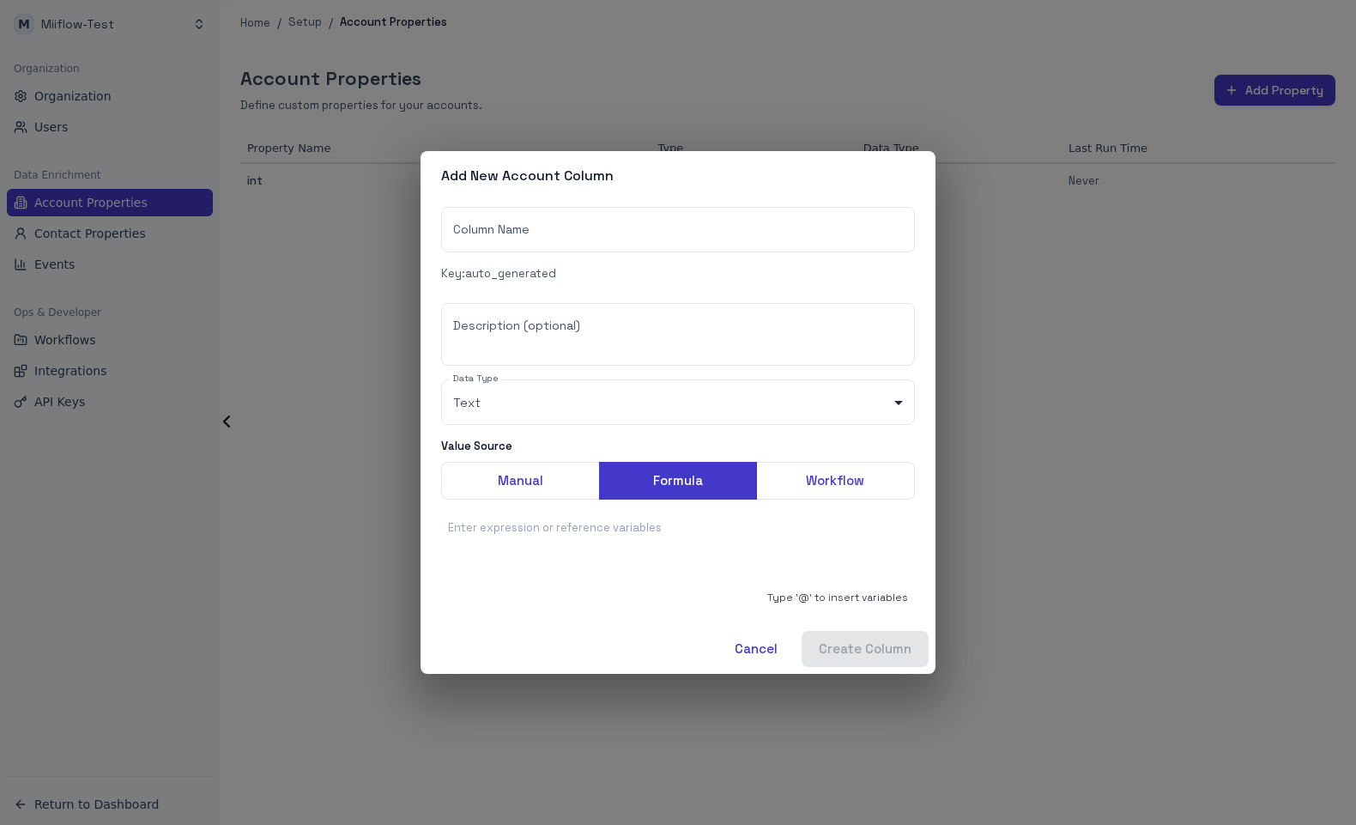
click at [622, 555] on div at bounding box center [678, 554] width 460 height 69
click at [855, 483] on button "Workflow" at bounding box center [835, 481] width 159 height 38
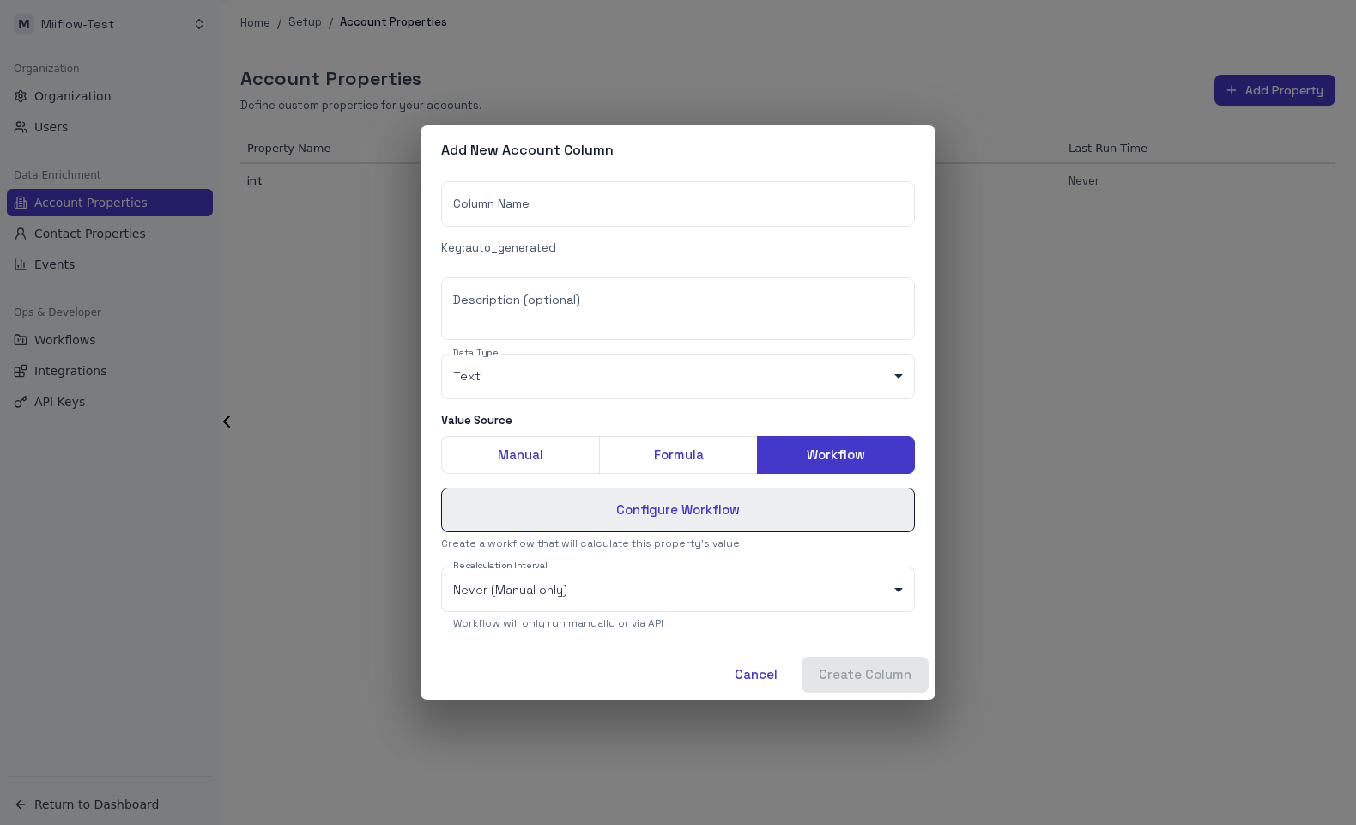
click at [773, 505] on button "Configure Workflow" at bounding box center [678, 509] width 474 height 45
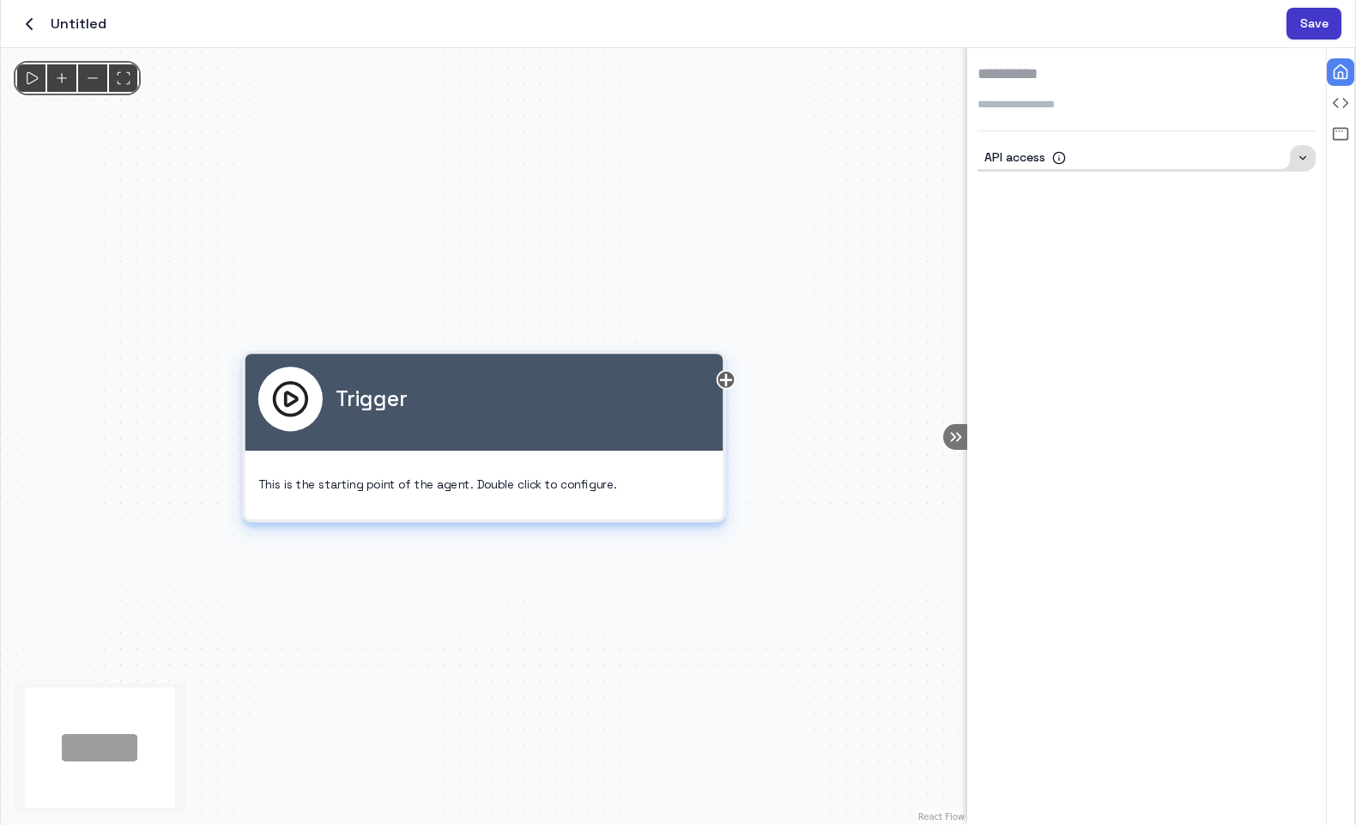
drag, startPoint x: 623, startPoint y: 402, endPoint x: 403, endPoint y: 426, distance: 221.0
click at [408, 426] on div "Trigger" at bounding box center [483, 398] width 451 height 64
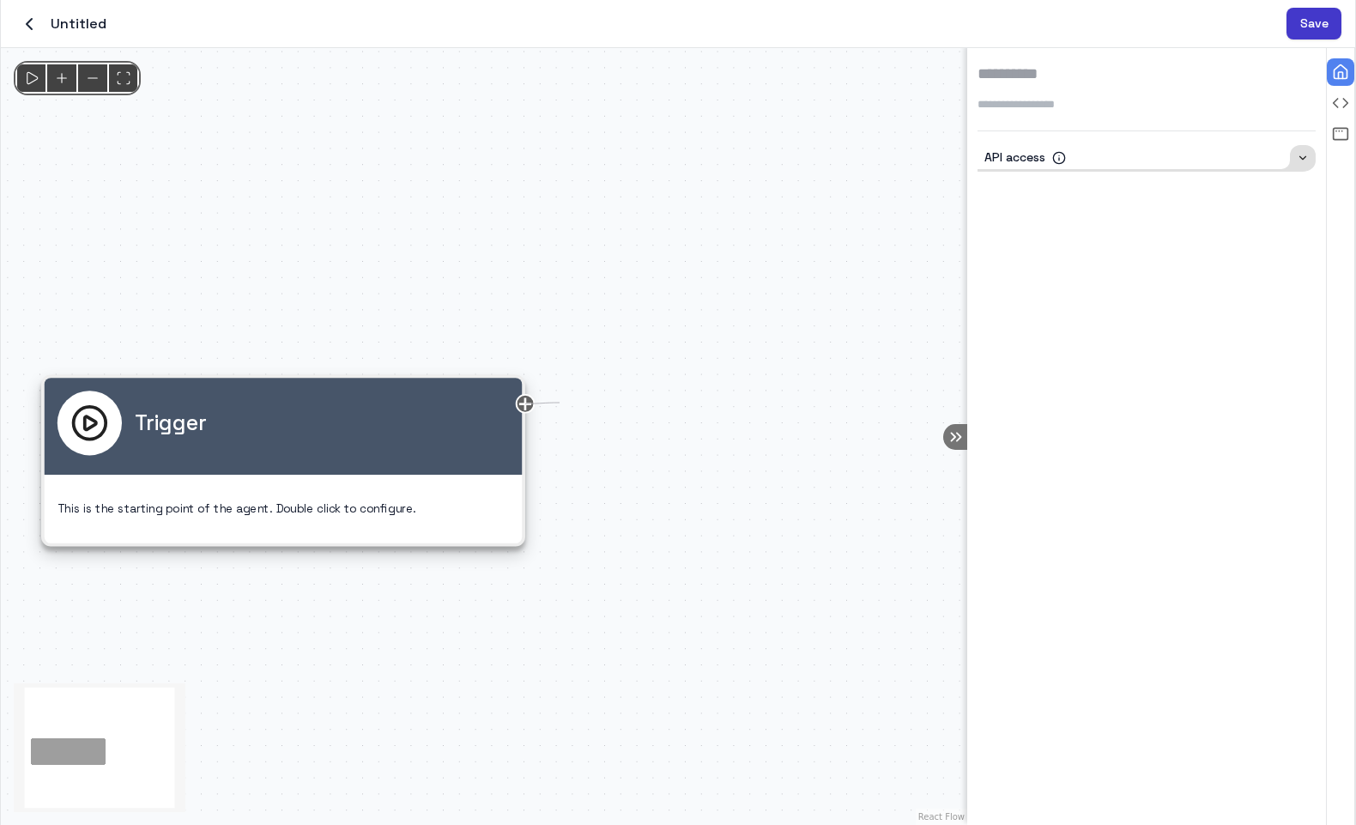
drag, startPoint x: 533, startPoint y: 402, endPoint x: 704, endPoint y: 402, distance: 170.8
click at [691, 402] on div "Trigger This is the starting point of the agent. Double click to configure." at bounding box center [484, 436] width 966 height 777
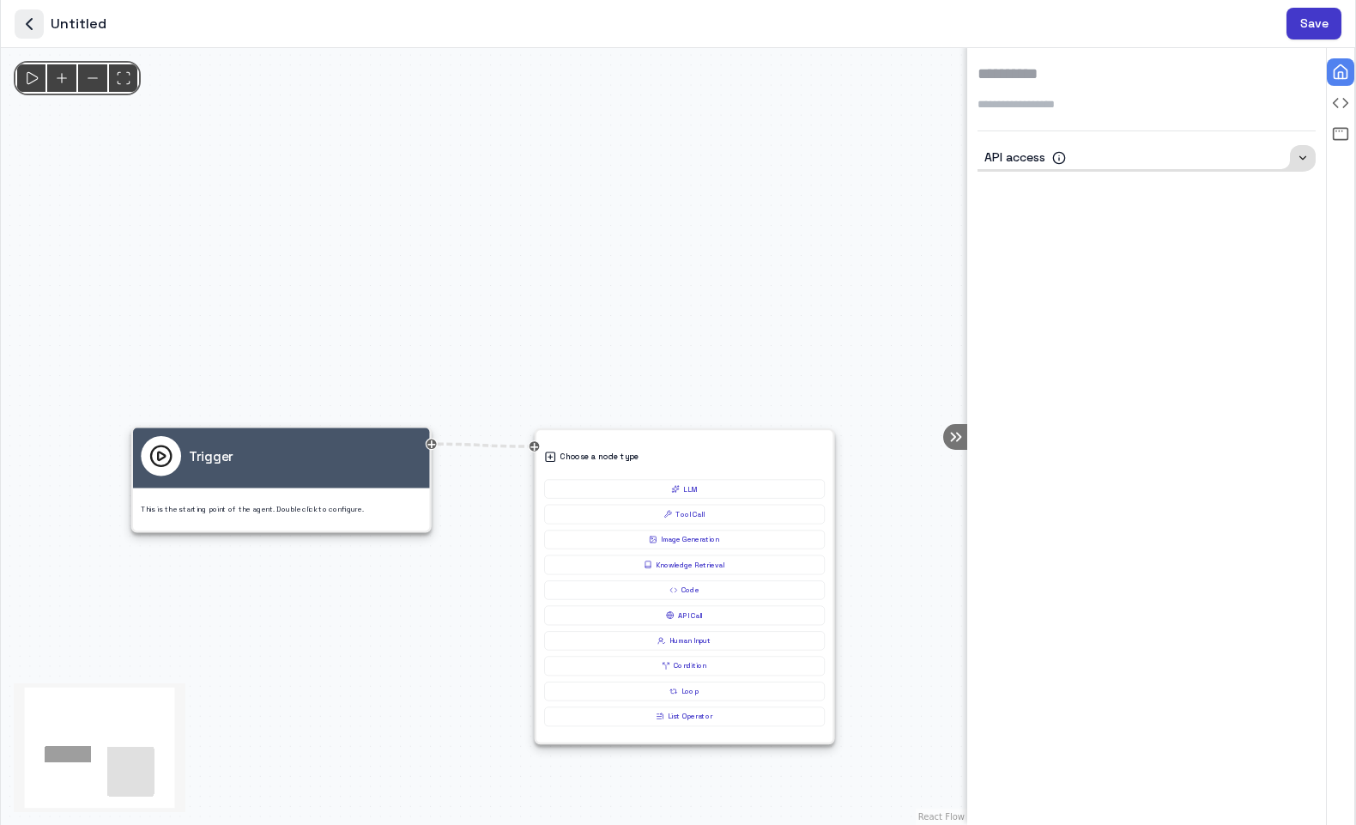
click at [31, 19] on icon "button" at bounding box center [29, 24] width 5 height 10
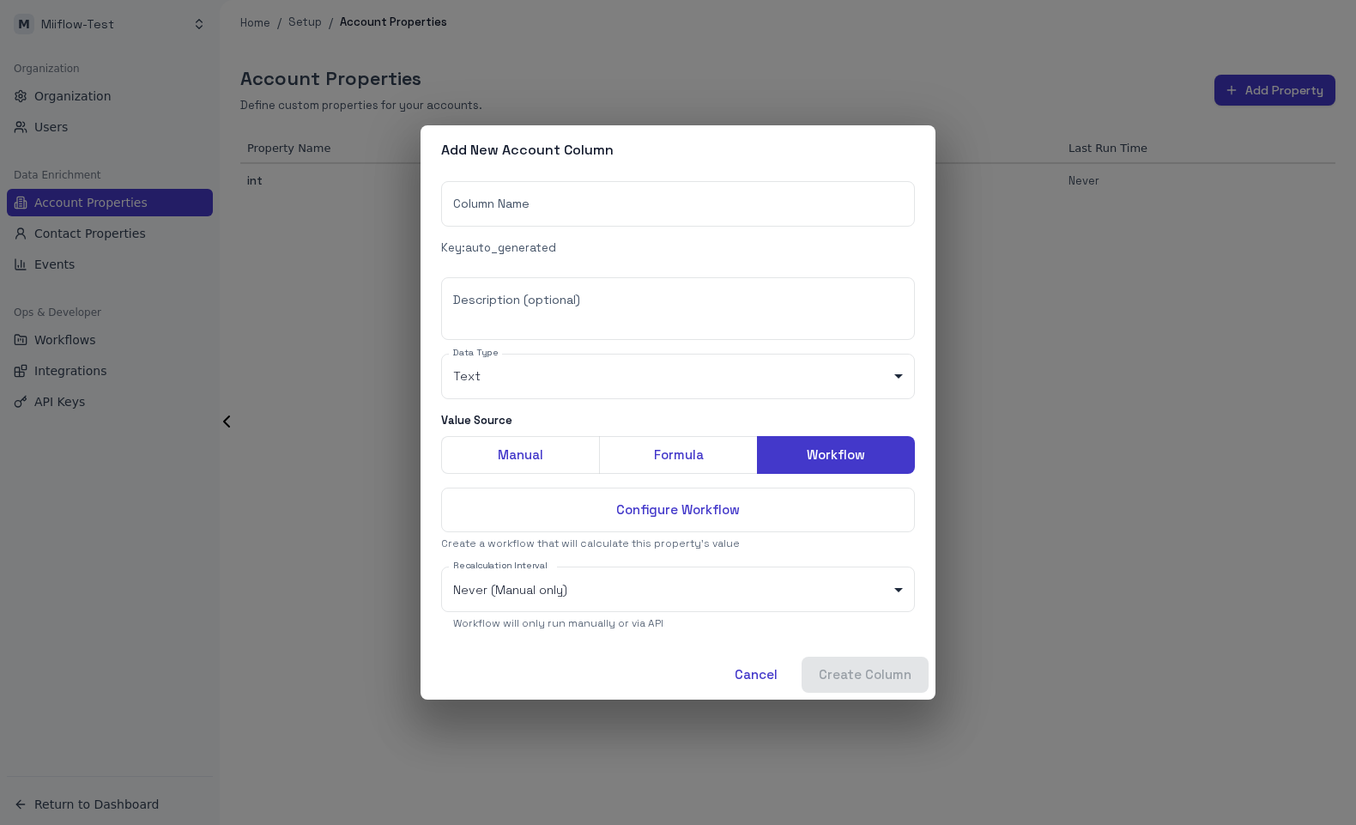
click at [1204, 420] on div "Add New Account Column Column Name Column Name Key: auto_generated Description …" at bounding box center [678, 412] width 1356 height 825
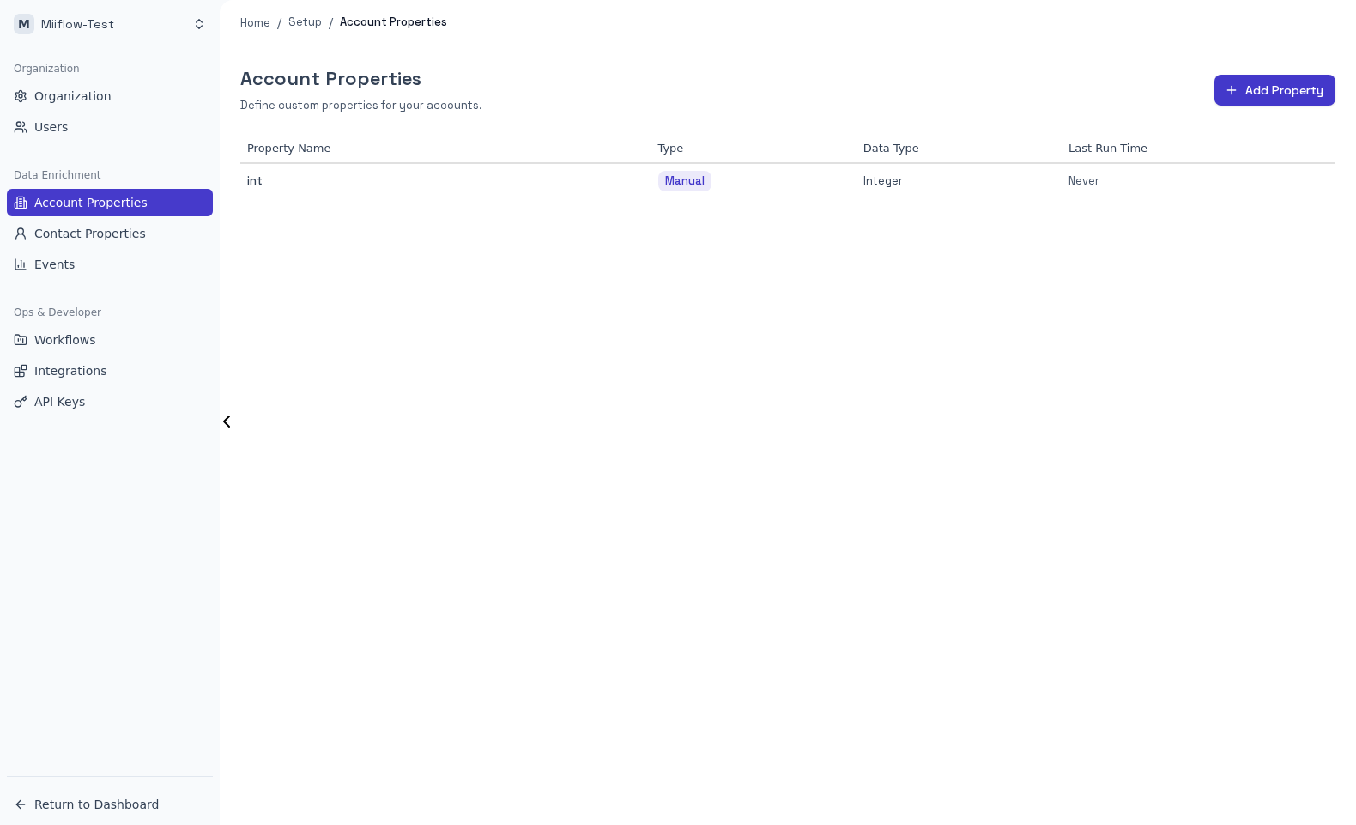
click at [411, 317] on div "Account Properties Define custom properties for your accounts. Add Property Pro…" at bounding box center [788, 434] width 1136 height 779
click at [154, 234] on button "Contact Properties" at bounding box center [110, 233] width 206 height 27
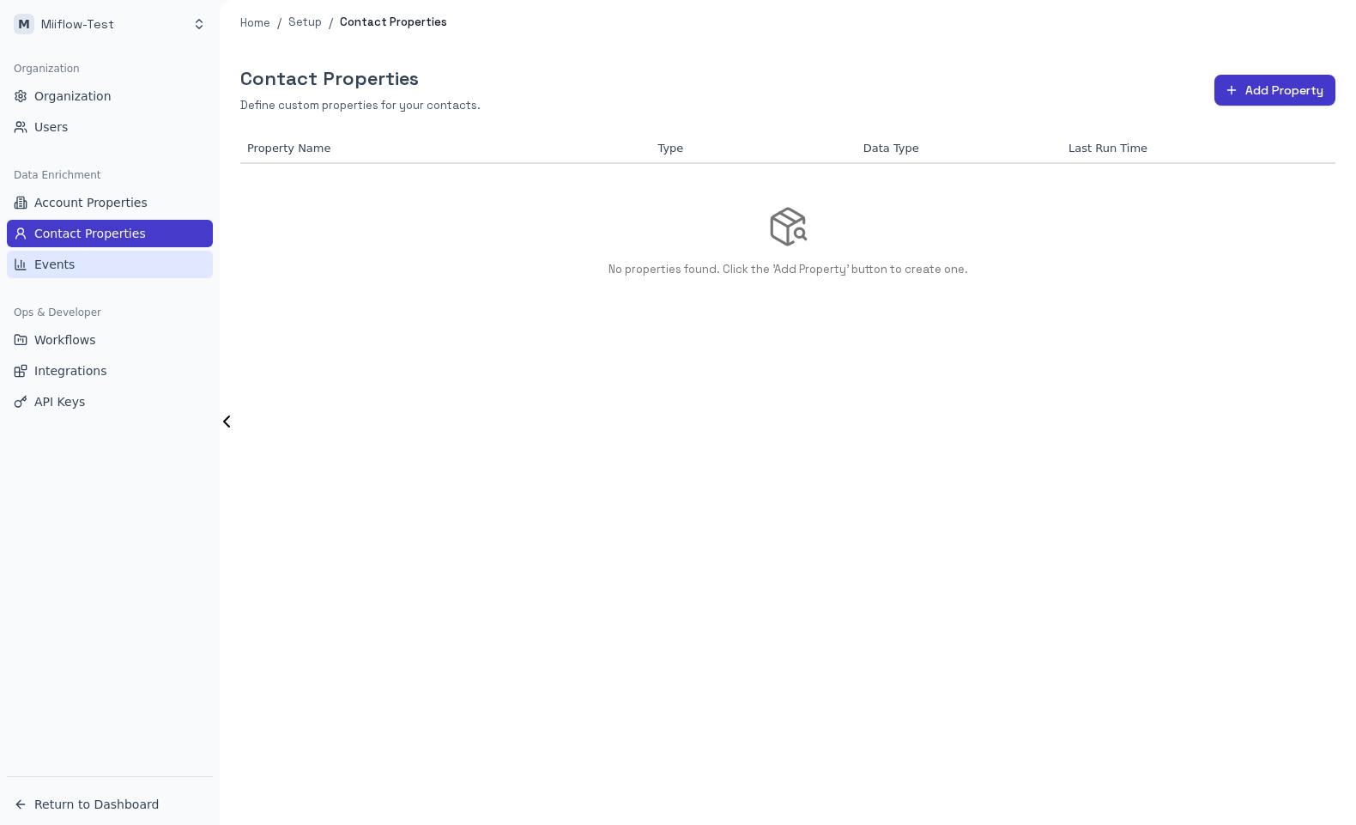
click at [95, 272] on button "Events" at bounding box center [110, 264] width 206 height 27
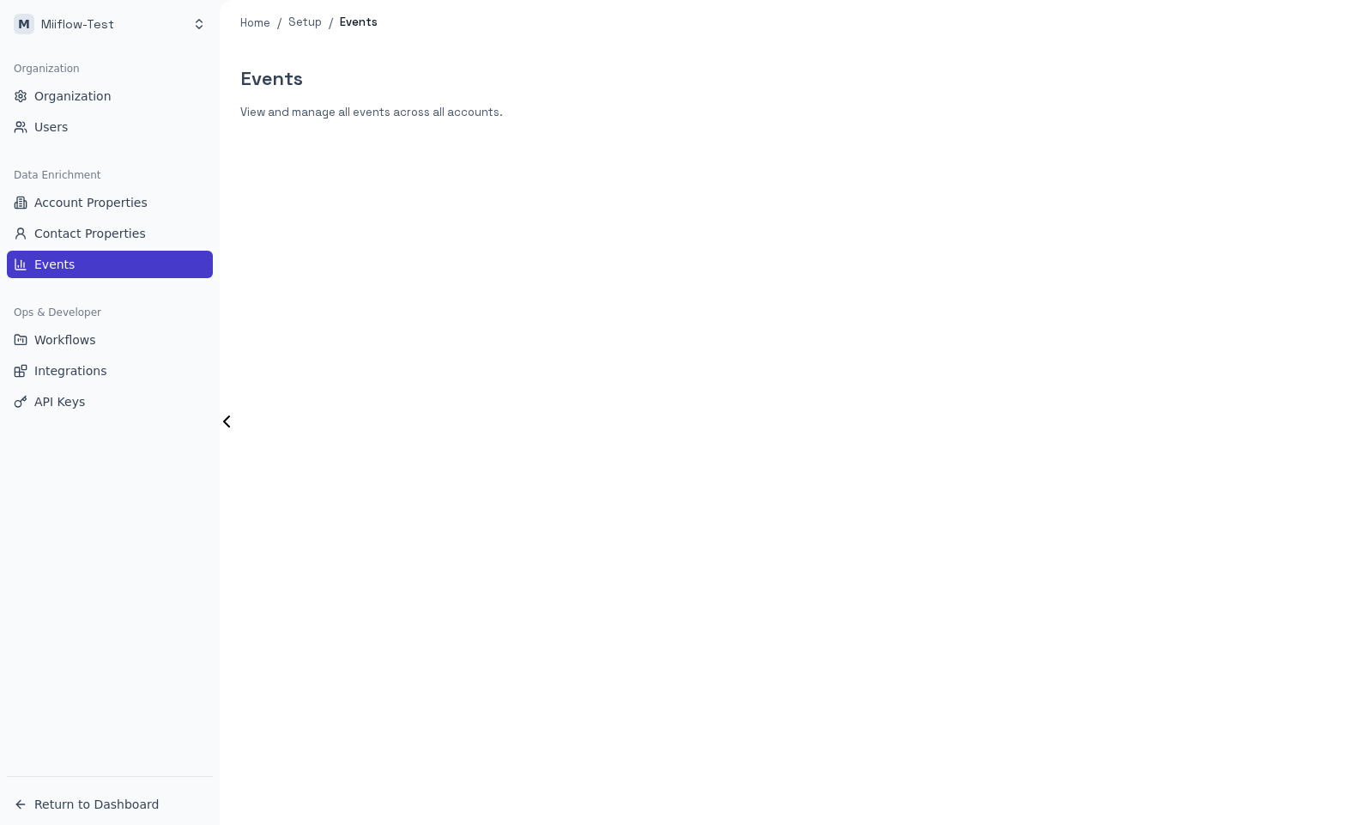
click at [489, 356] on div "Events View and manage all events across all accounts." at bounding box center [788, 434] width 1136 height 779
click at [103, 344] on button "Workflows" at bounding box center [110, 339] width 206 height 27
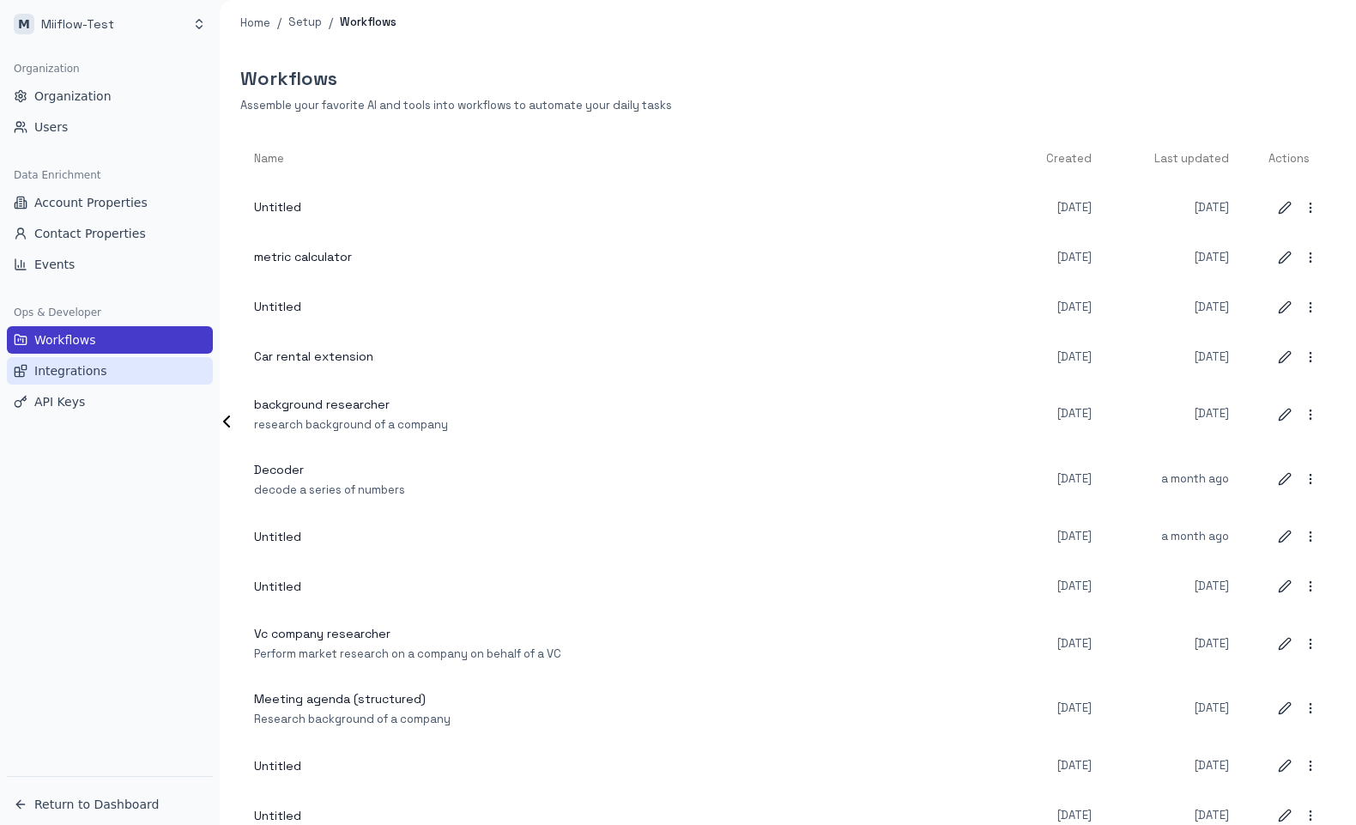
click at [63, 366] on span "Integrations" at bounding box center [70, 370] width 72 height 17
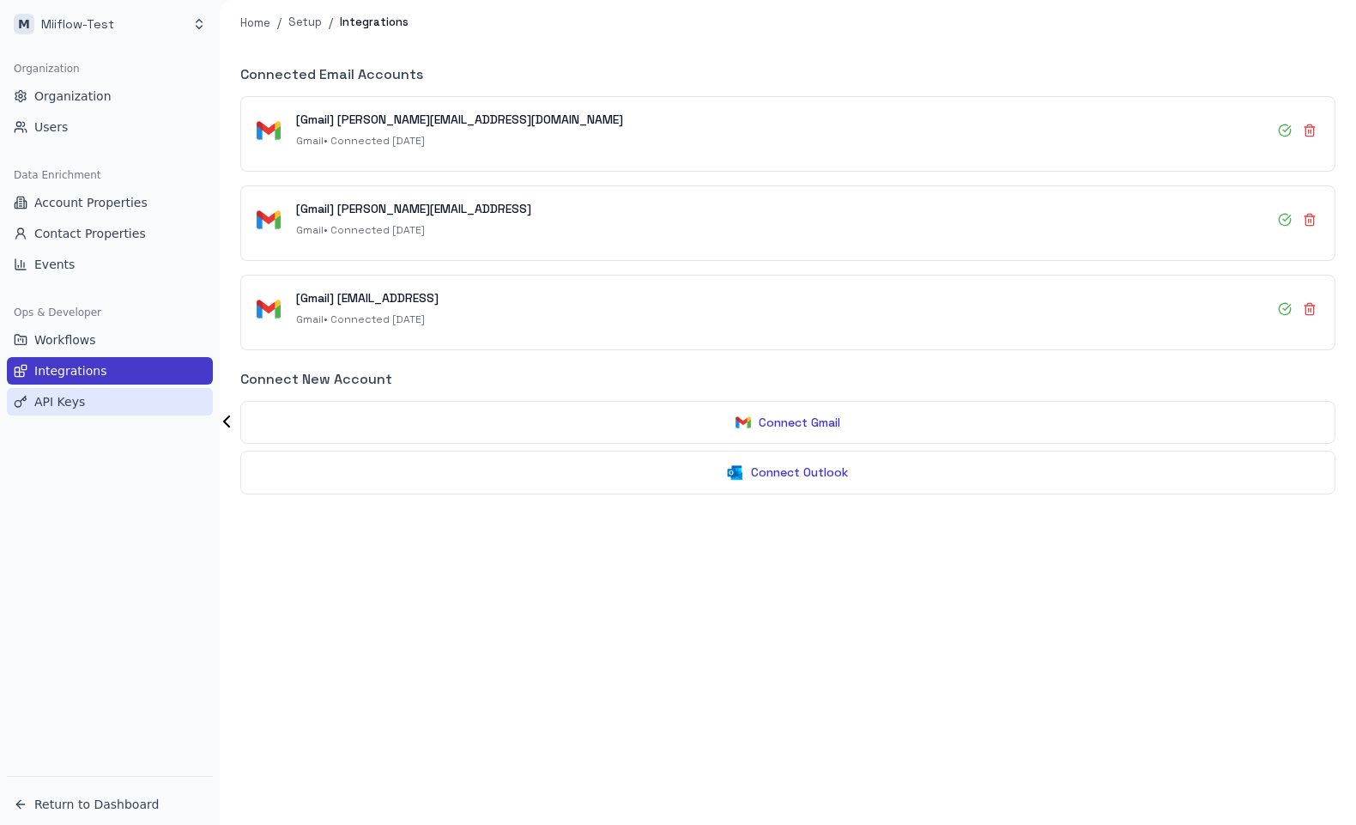
click at [103, 413] on button "API Keys" at bounding box center [110, 401] width 206 height 27
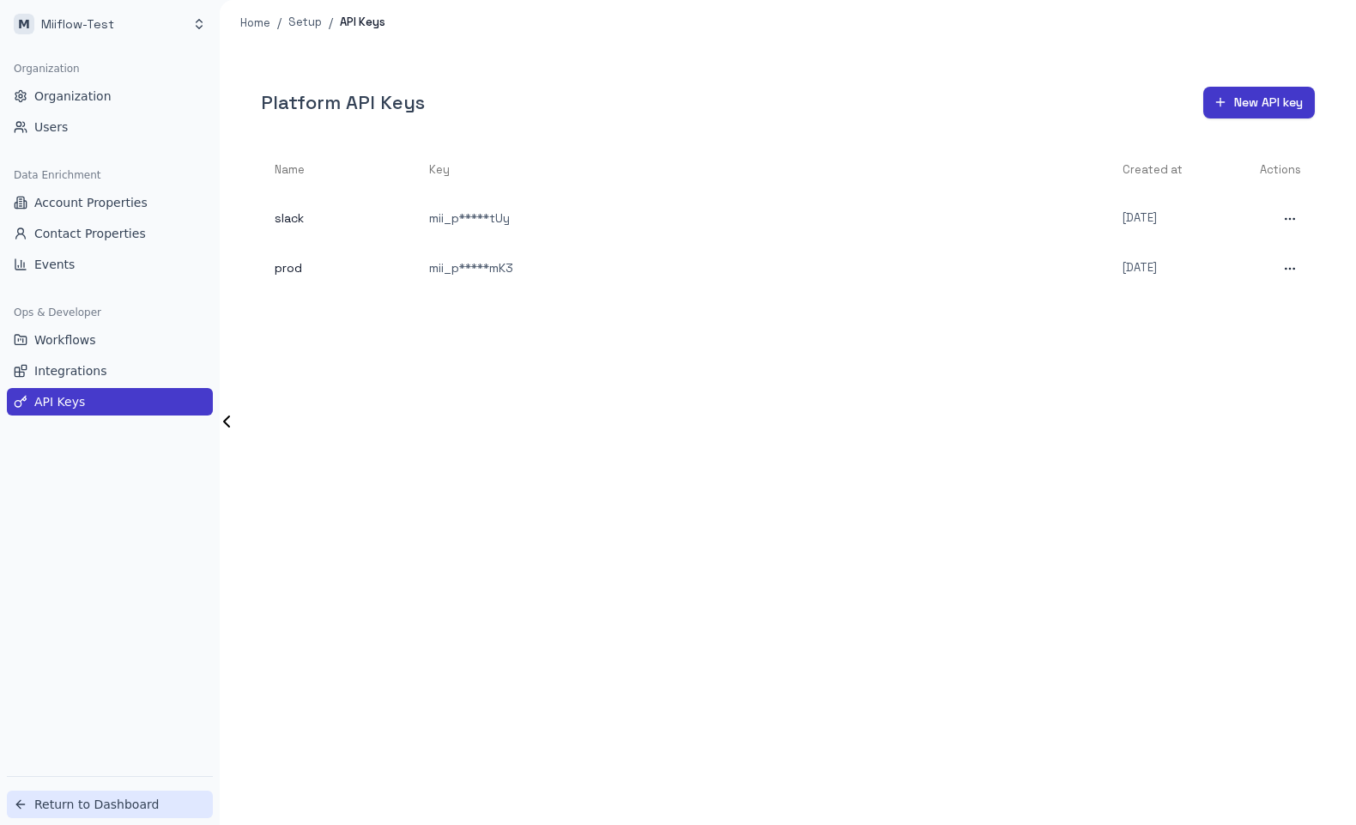
click at [97, 817] on button "Return to Dashboard" at bounding box center [110, 803] width 206 height 27
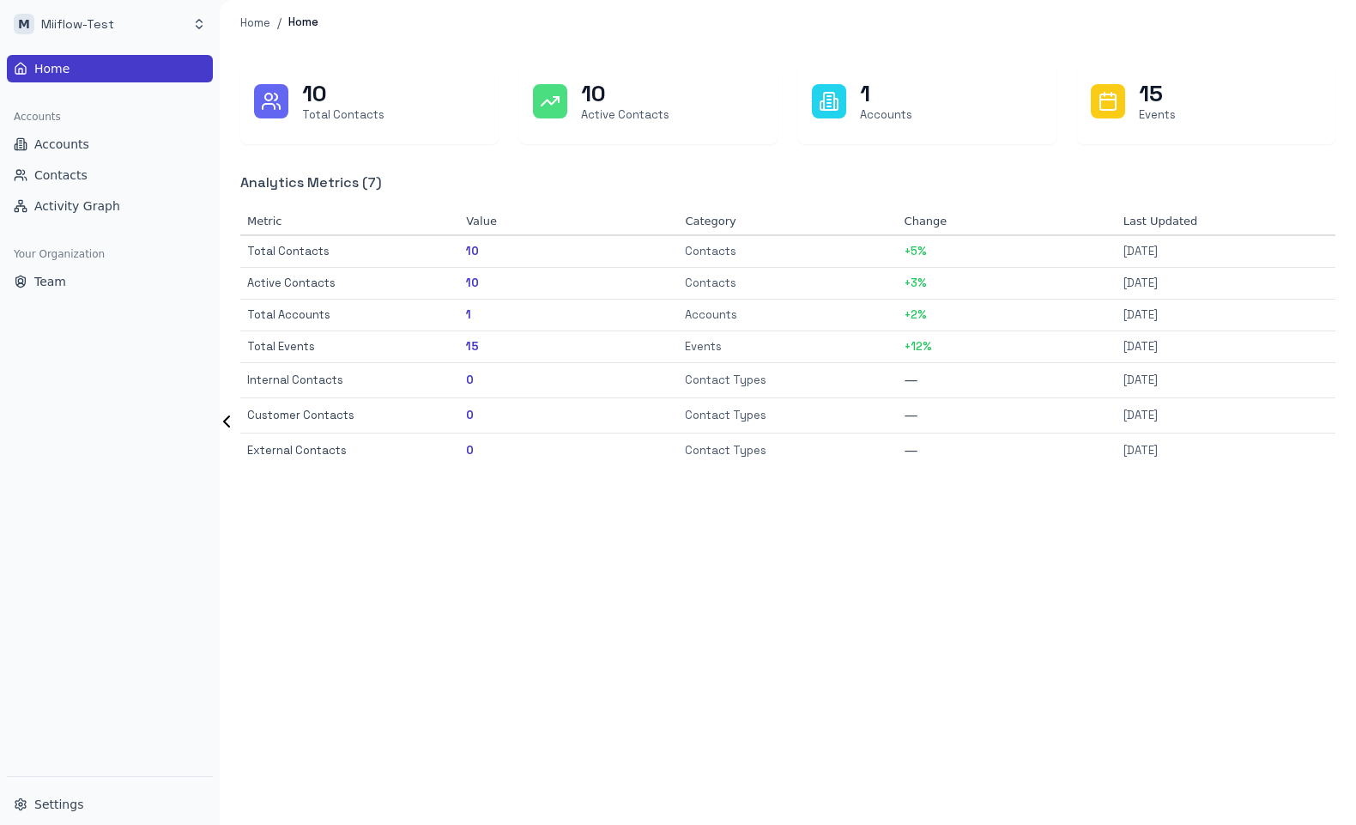
click at [794, 626] on div "10 Total Contacts 10 Active Contacts 1 Accounts 15 Events Analytics Metrics ( 7…" at bounding box center [788, 434] width 1136 height 779
click at [82, 201] on span "Activity Graph" at bounding box center [77, 205] width 86 height 17
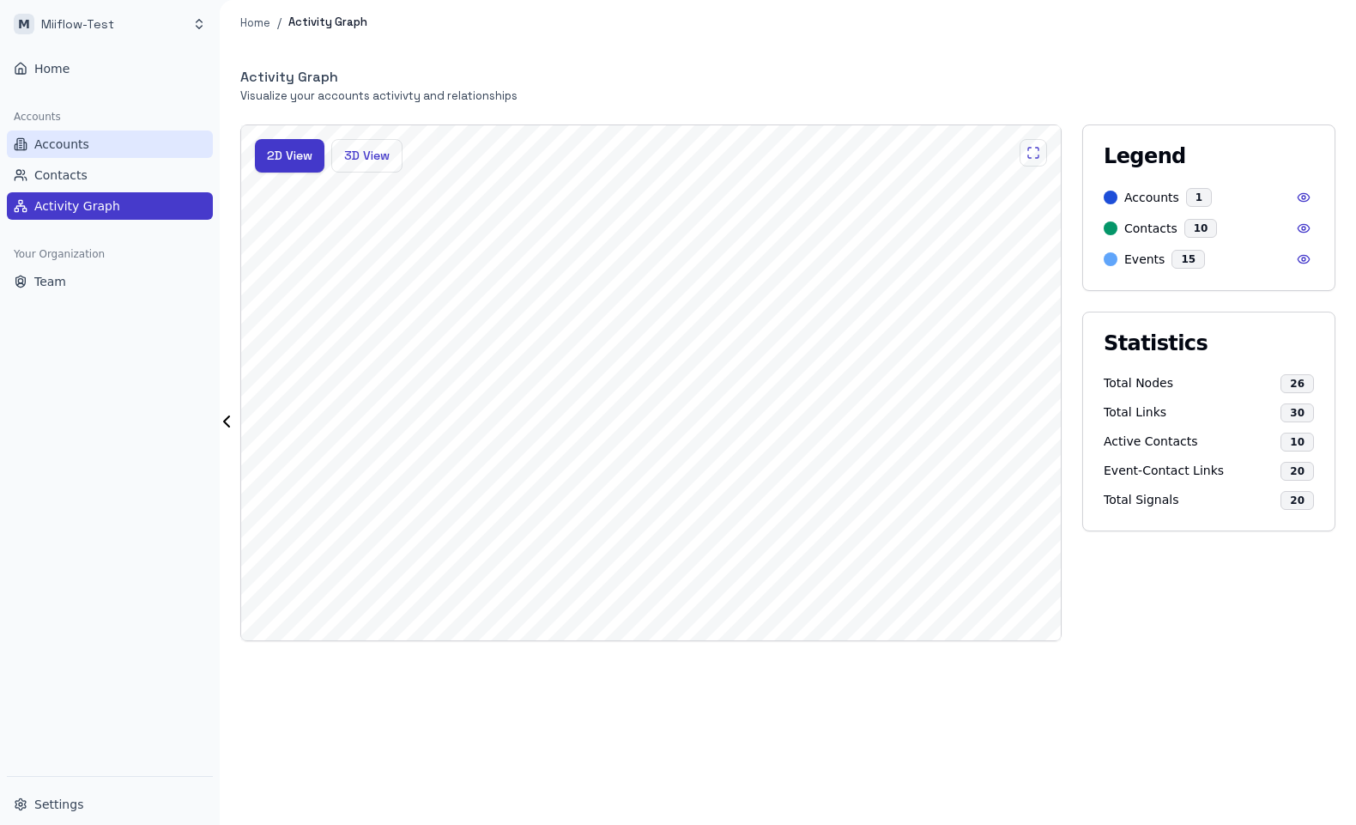
click at [116, 143] on button "Accounts" at bounding box center [110, 143] width 206 height 27
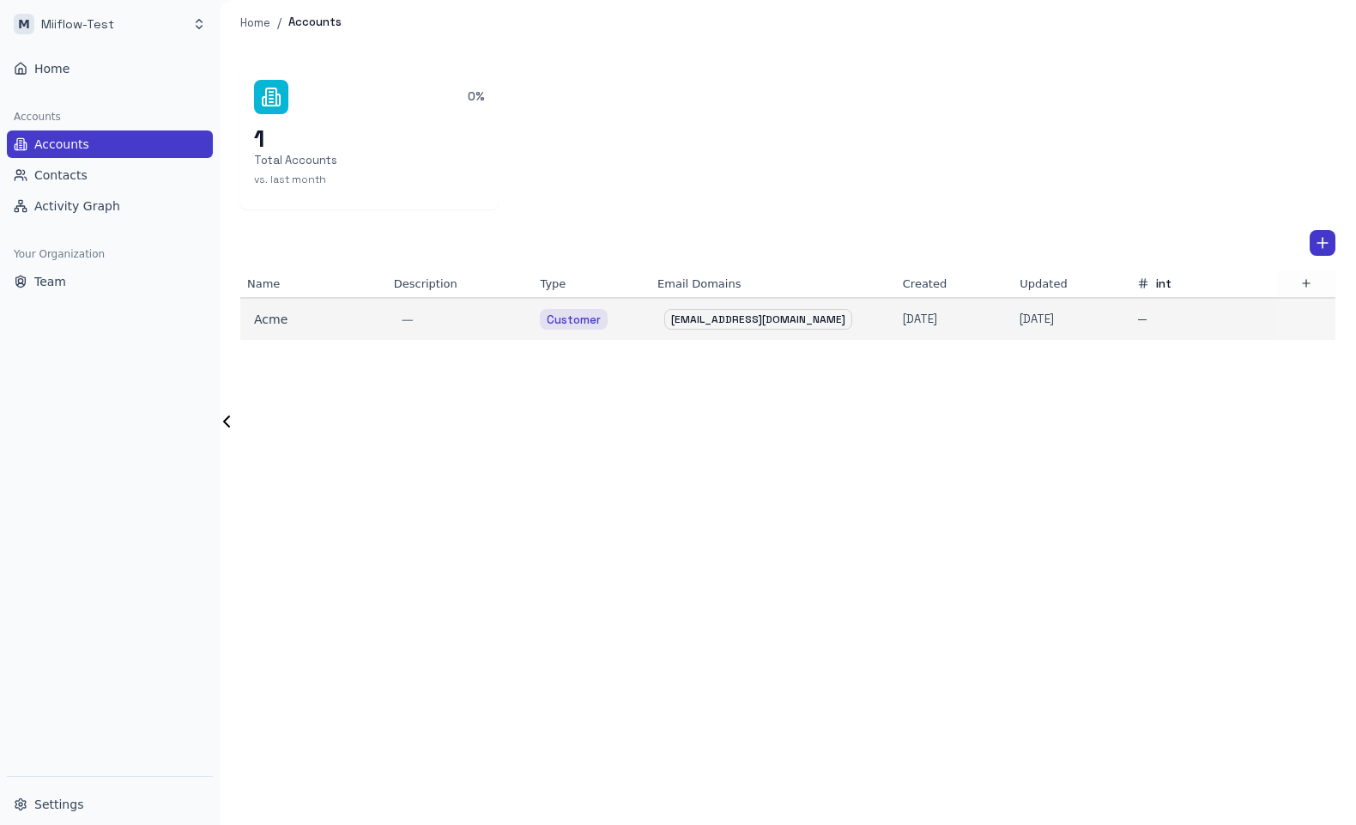
click at [383, 333] on td "Acme" at bounding box center [313, 319] width 147 height 42
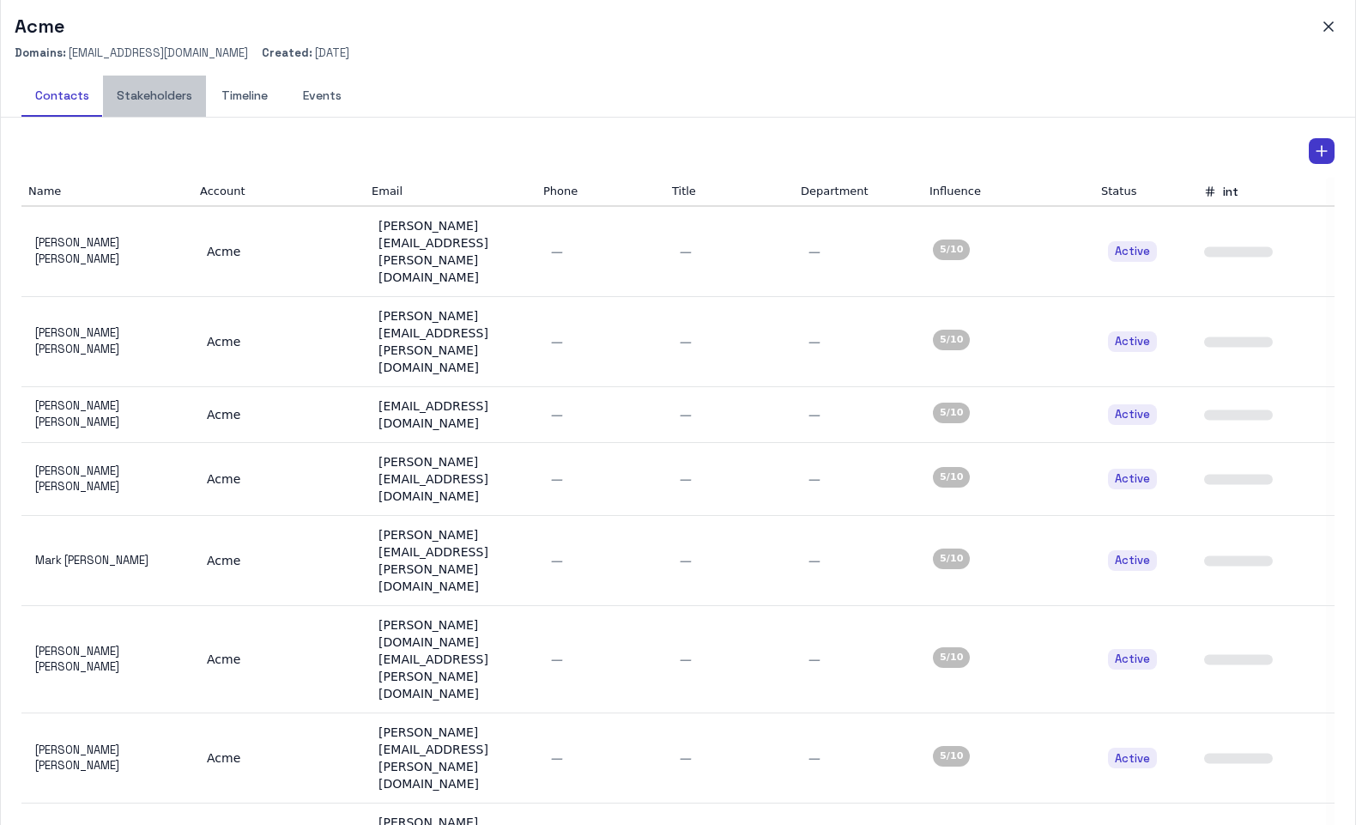
click at [169, 100] on button "Stakeholders" at bounding box center [154, 96] width 103 height 41
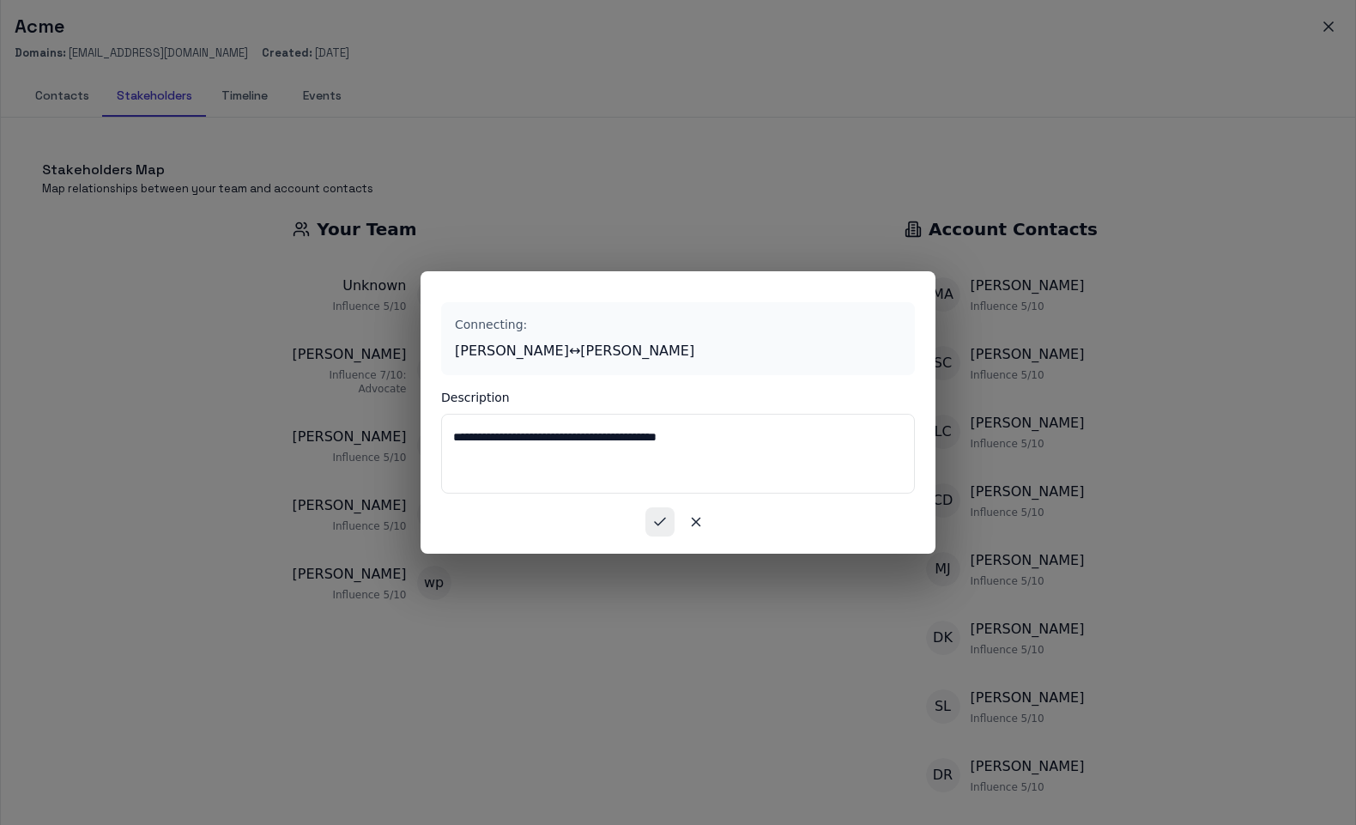
click at [664, 518] on icon "button" at bounding box center [659, 521] width 15 height 15
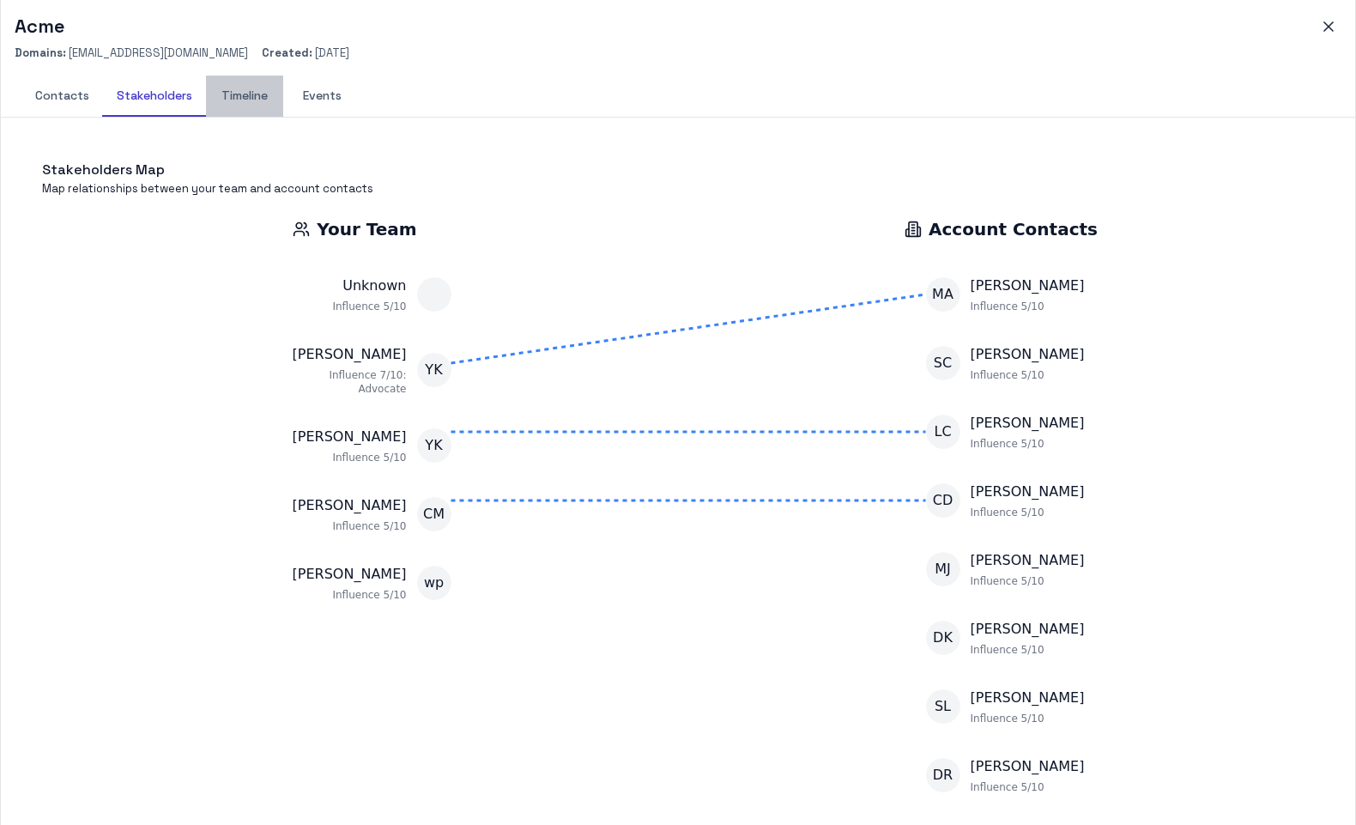
click at [255, 95] on button "Timeline" at bounding box center [244, 96] width 77 height 41
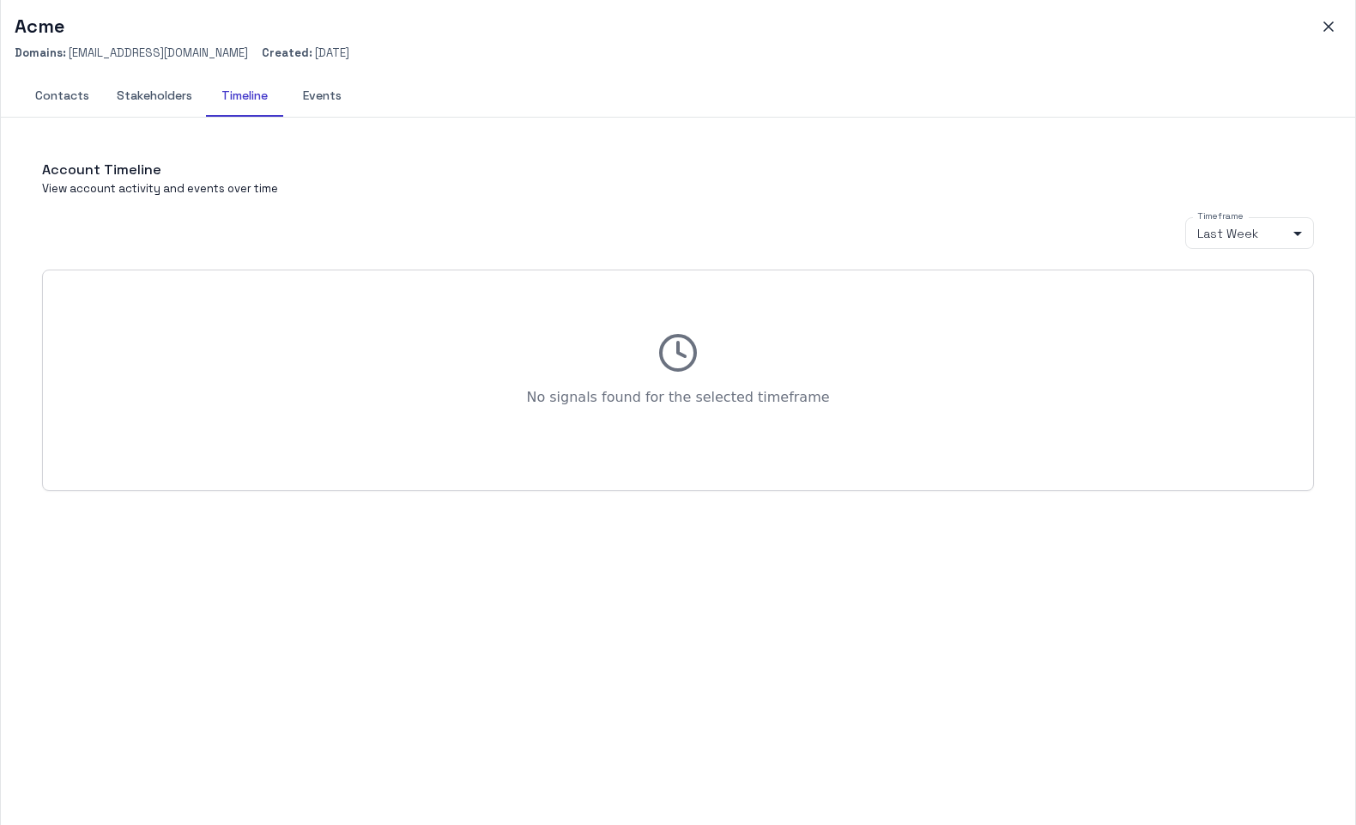
click at [311, 97] on button "Events" at bounding box center [321, 96] width 77 height 41
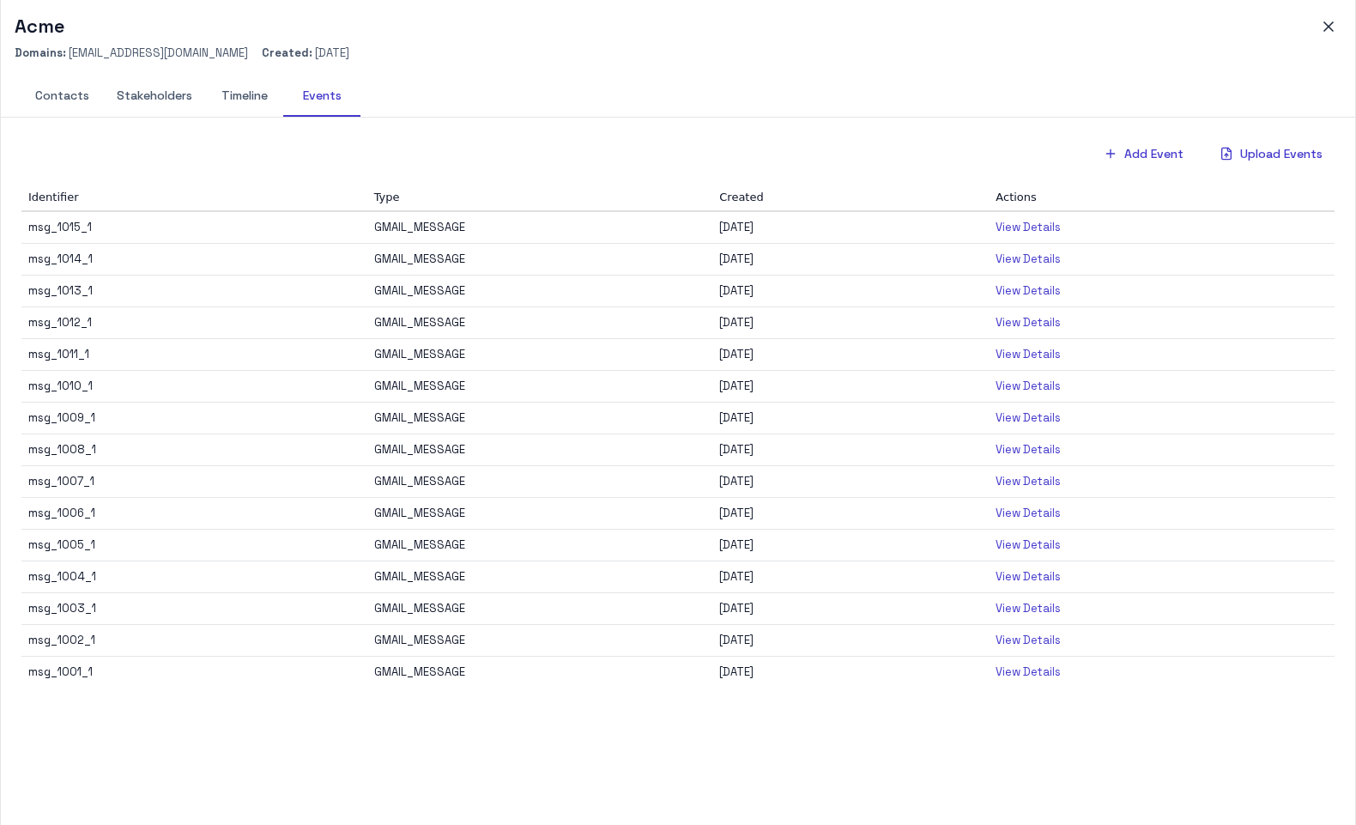
click at [81, 94] on button "Contacts" at bounding box center [62, 96] width 82 height 41
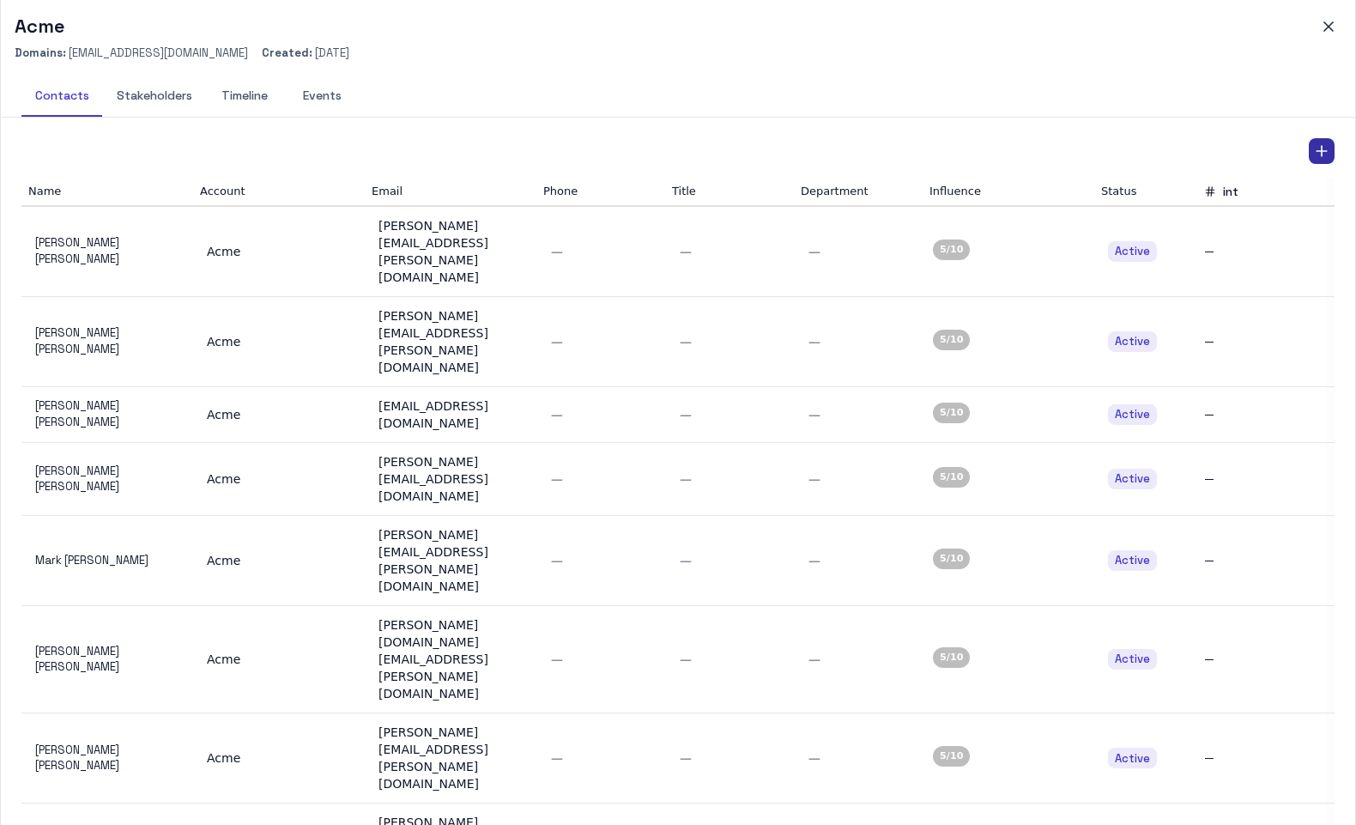
click at [1321, 159] on icon "Add Contact" at bounding box center [1321, 150] width 17 height 17
click at [1155, 136] on div at bounding box center [678, 412] width 1356 height 825
click at [1327, 26] on icon "button" at bounding box center [1328, 26] width 9 height 9
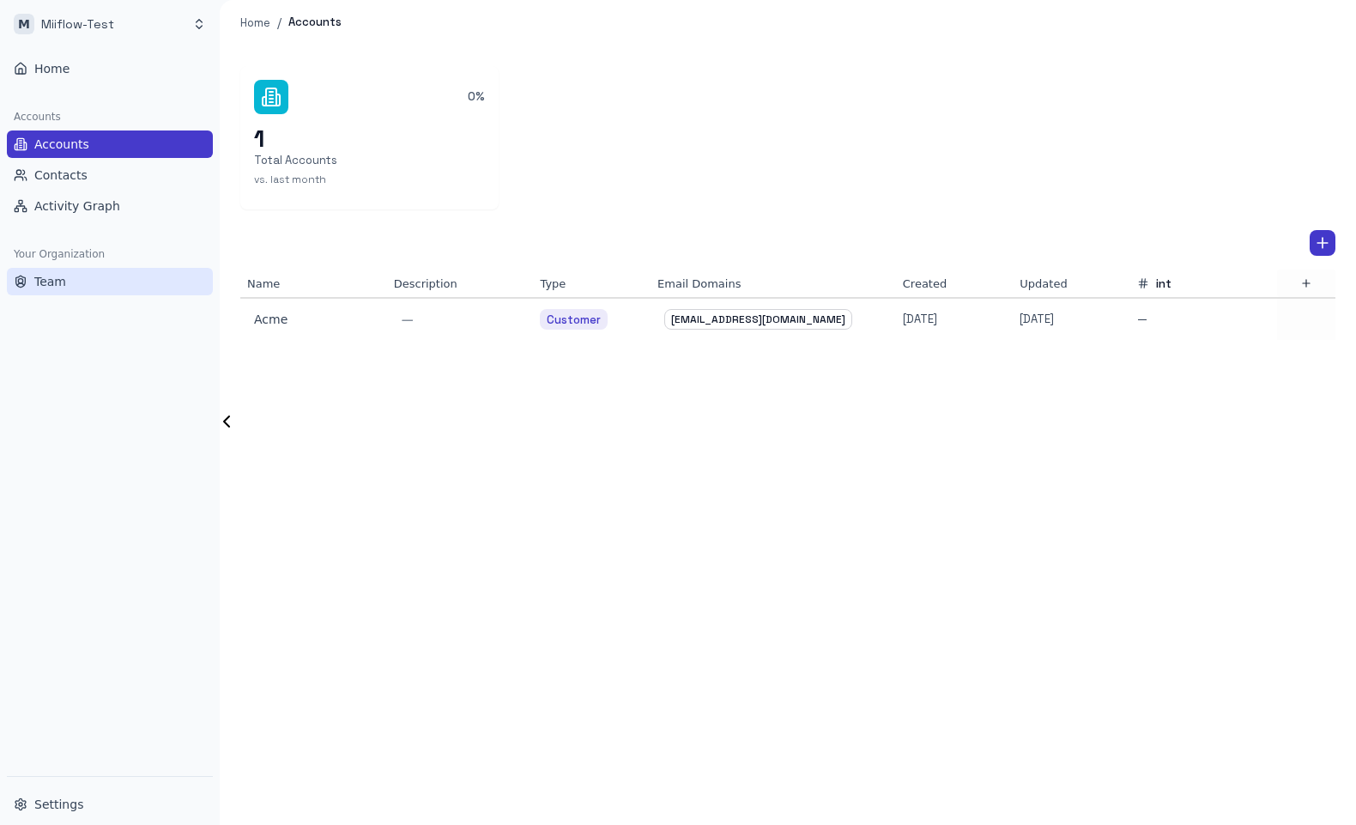
click at [145, 288] on button "Team" at bounding box center [110, 281] width 206 height 27
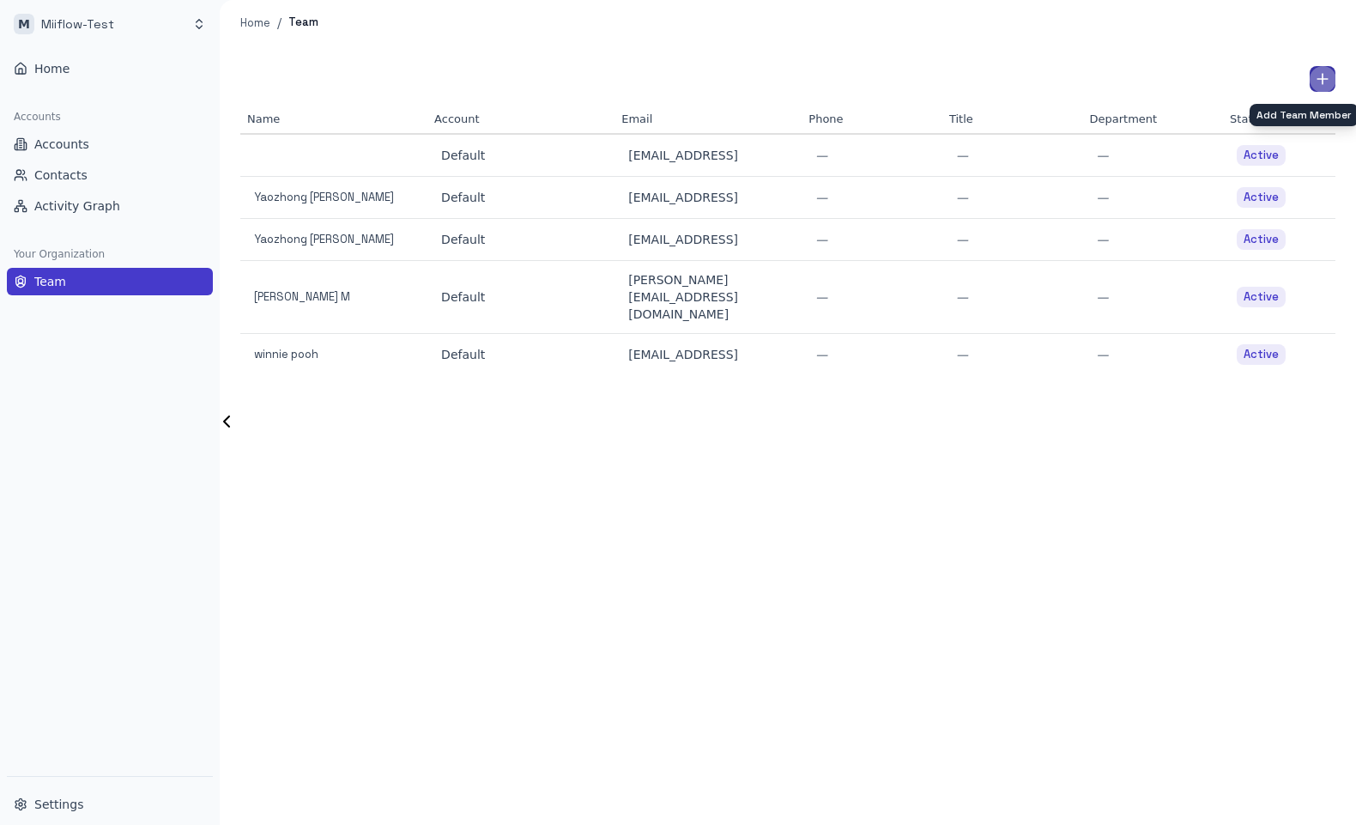
click at [1314, 76] on icon "Add Team Member" at bounding box center [1322, 78] width 17 height 17
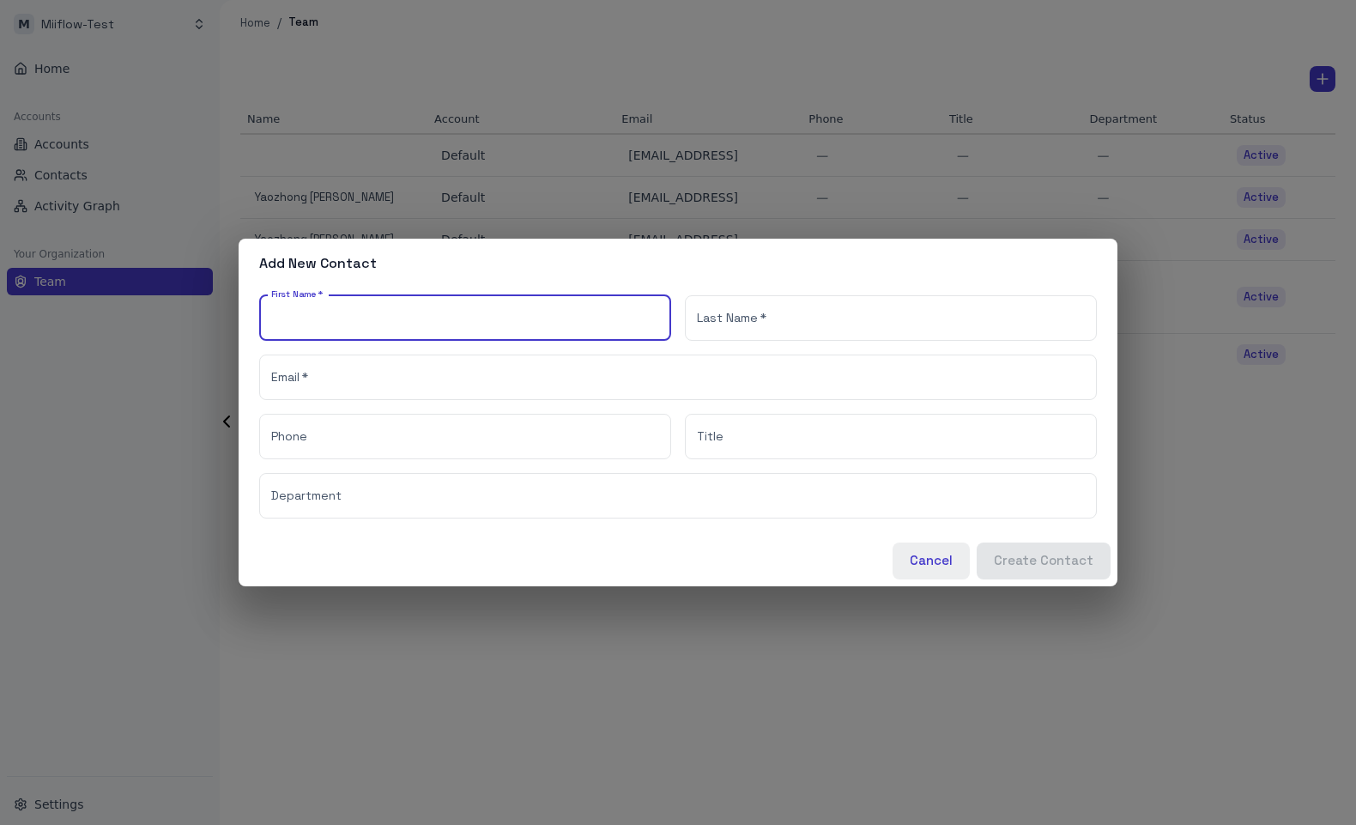
click at [943, 564] on button "Cancel" at bounding box center [930, 560] width 77 height 36
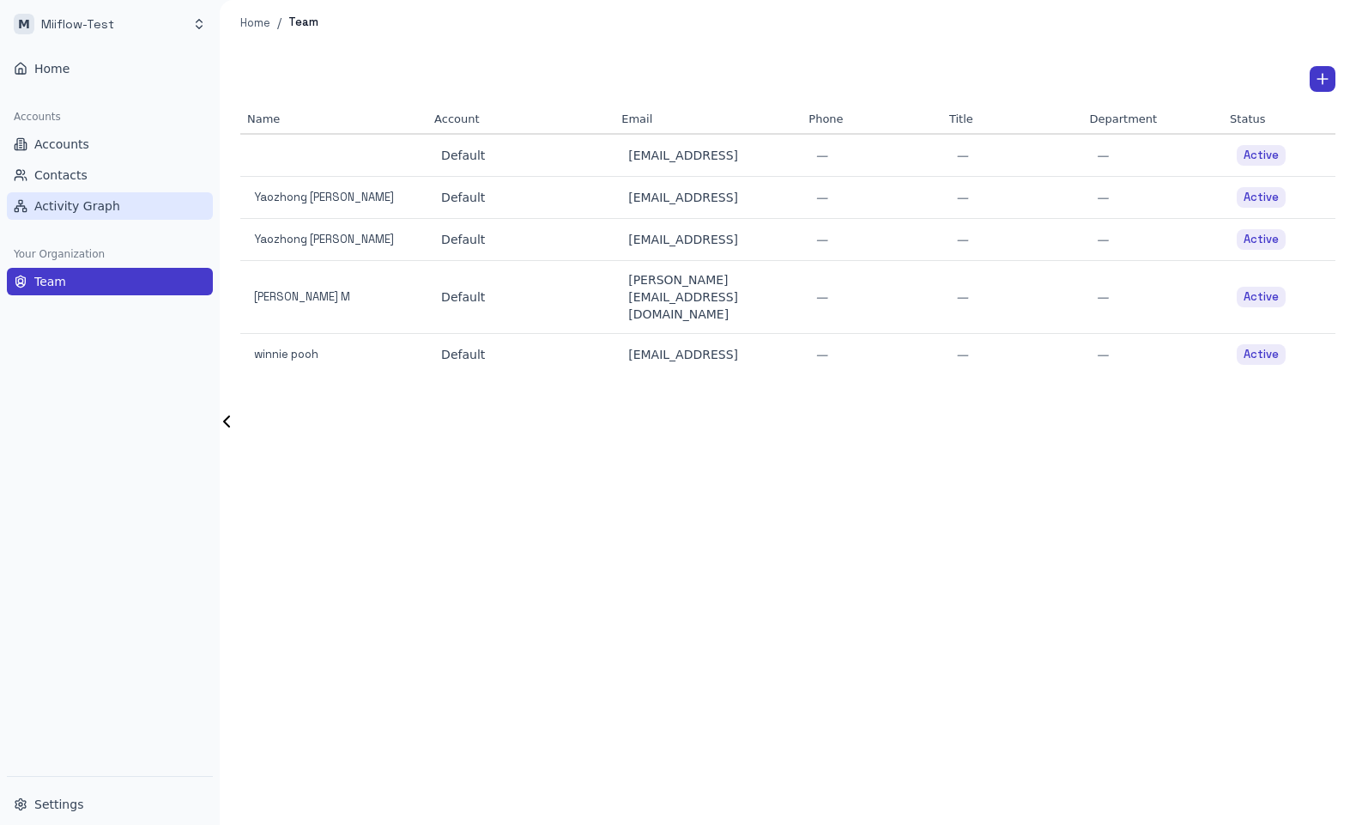
click at [146, 216] on button "Activity Graph" at bounding box center [110, 205] width 206 height 27
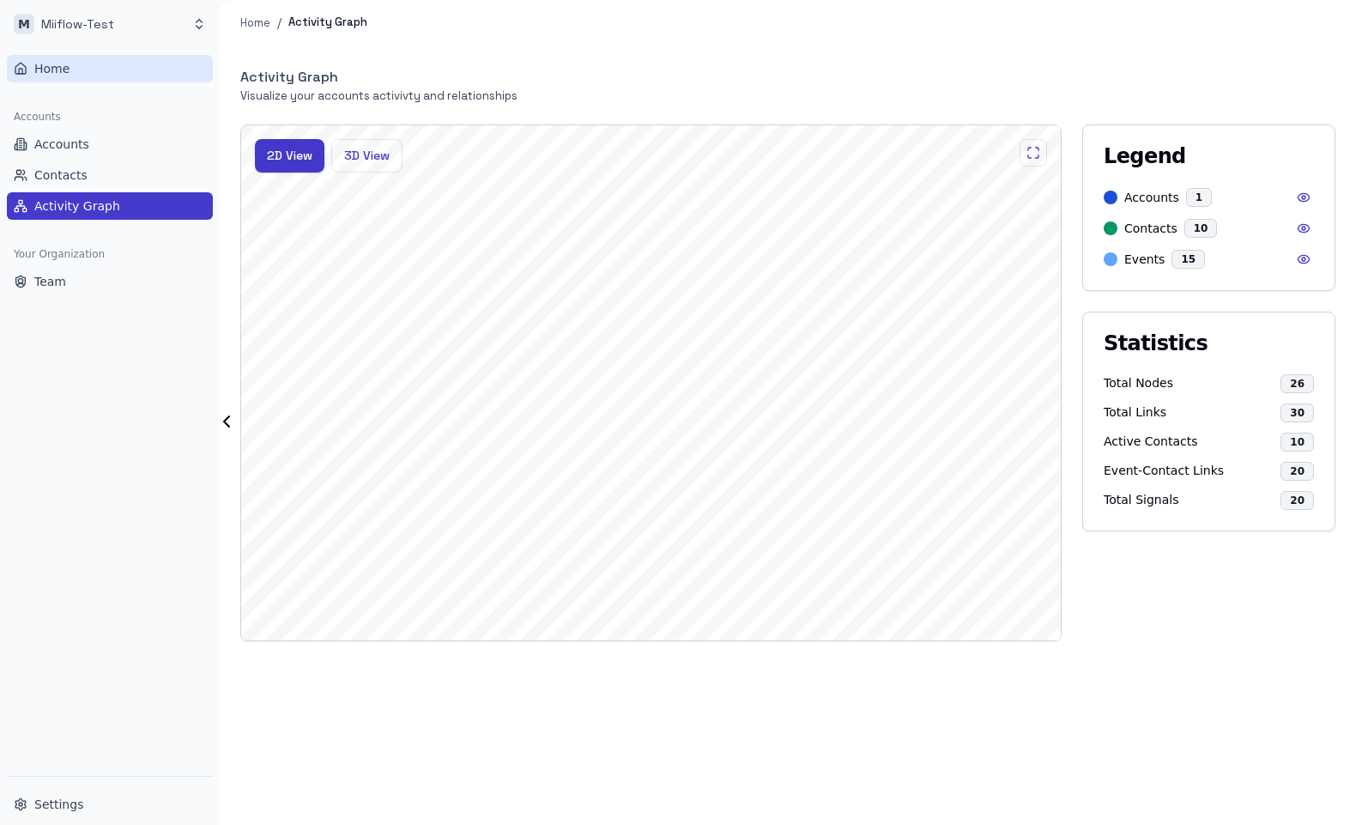
click at [92, 75] on button "Home" at bounding box center [110, 68] width 206 height 27
